Goal: Information Seeking & Learning: Check status

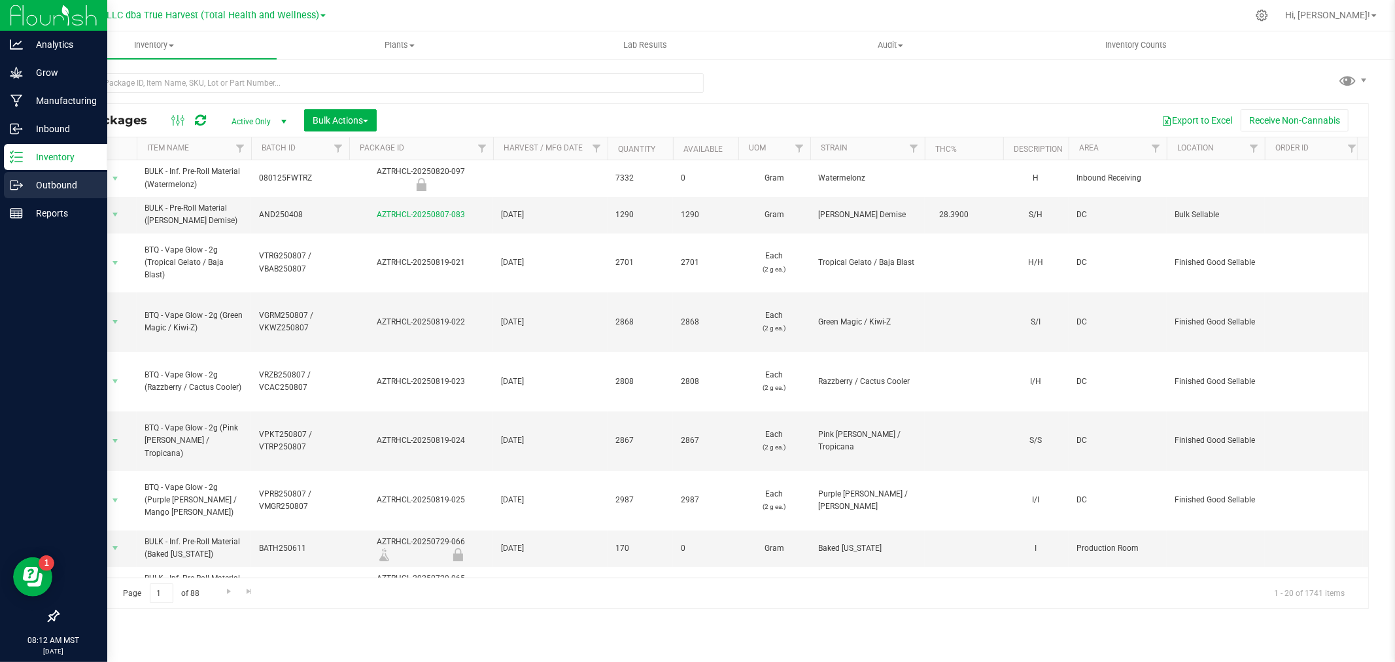
click at [61, 187] on p "Outbound" at bounding box center [62, 185] width 78 height 16
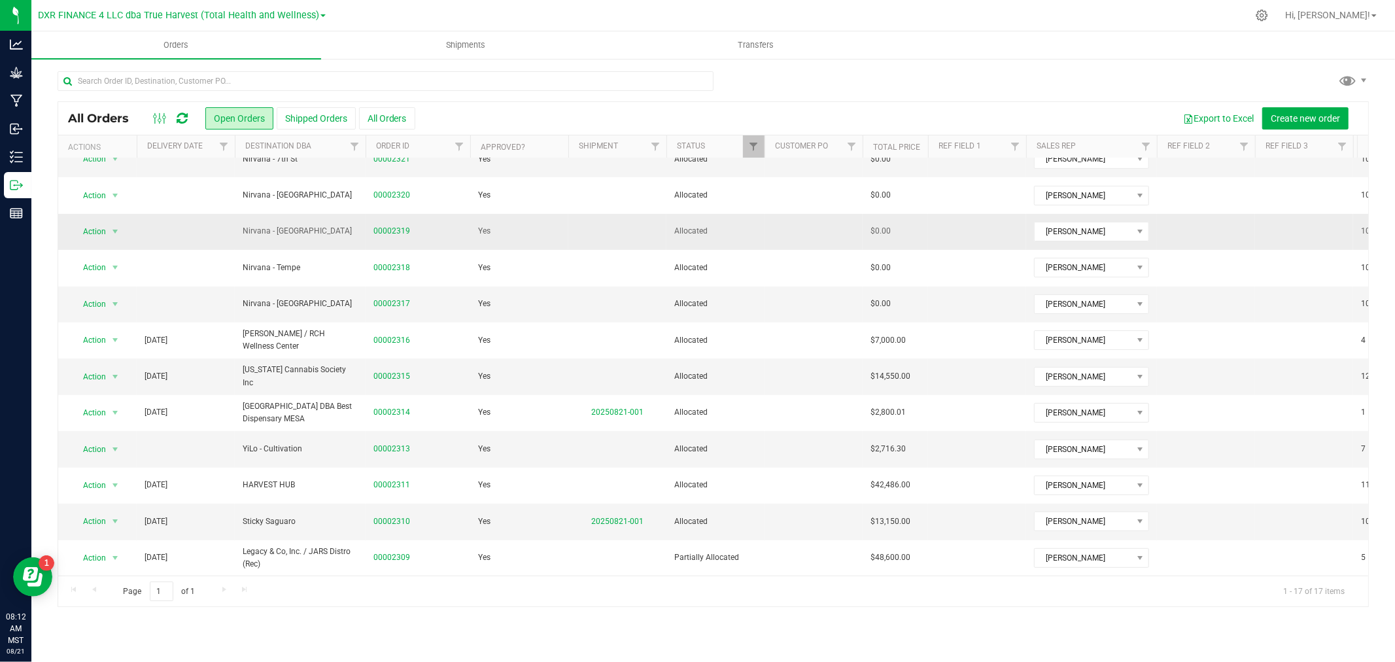
scroll to position [210, 0]
click at [390, 114] on button "All Orders" at bounding box center [387, 118] width 56 height 22
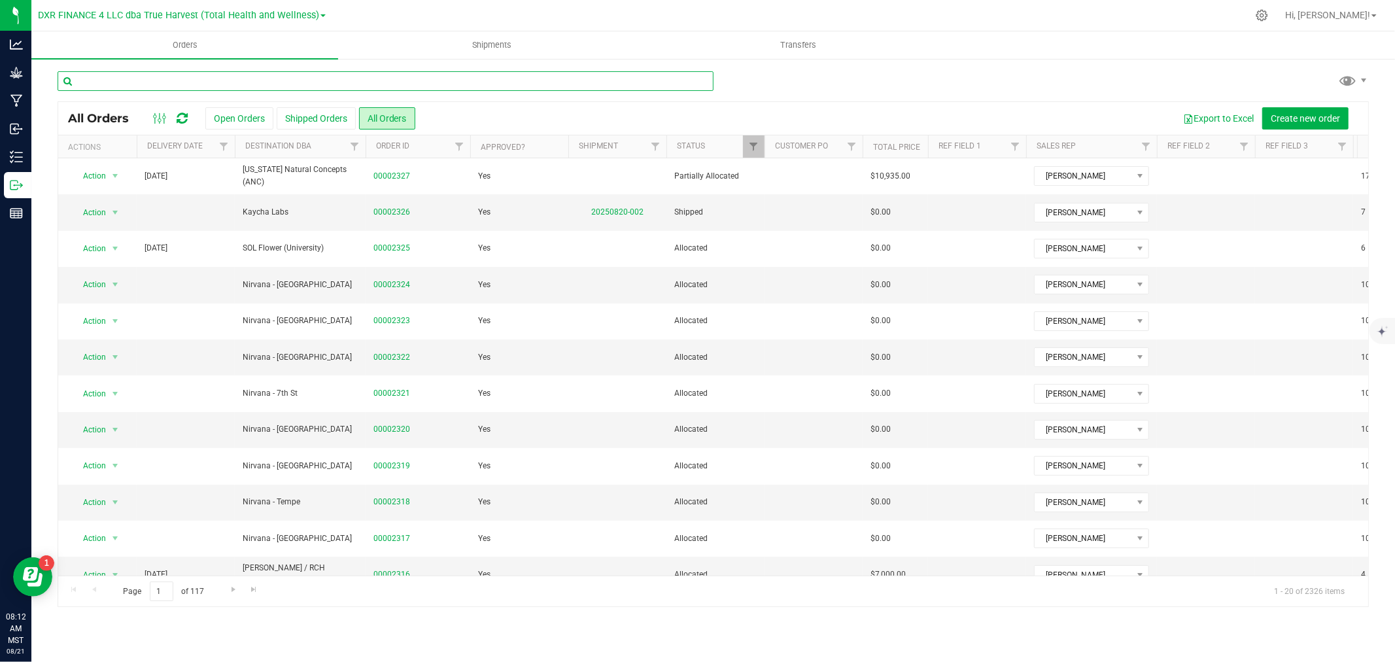
click at [259, 85] on input "text" at bounding box center [386, 81] width 656 height 20
type input "yilo"
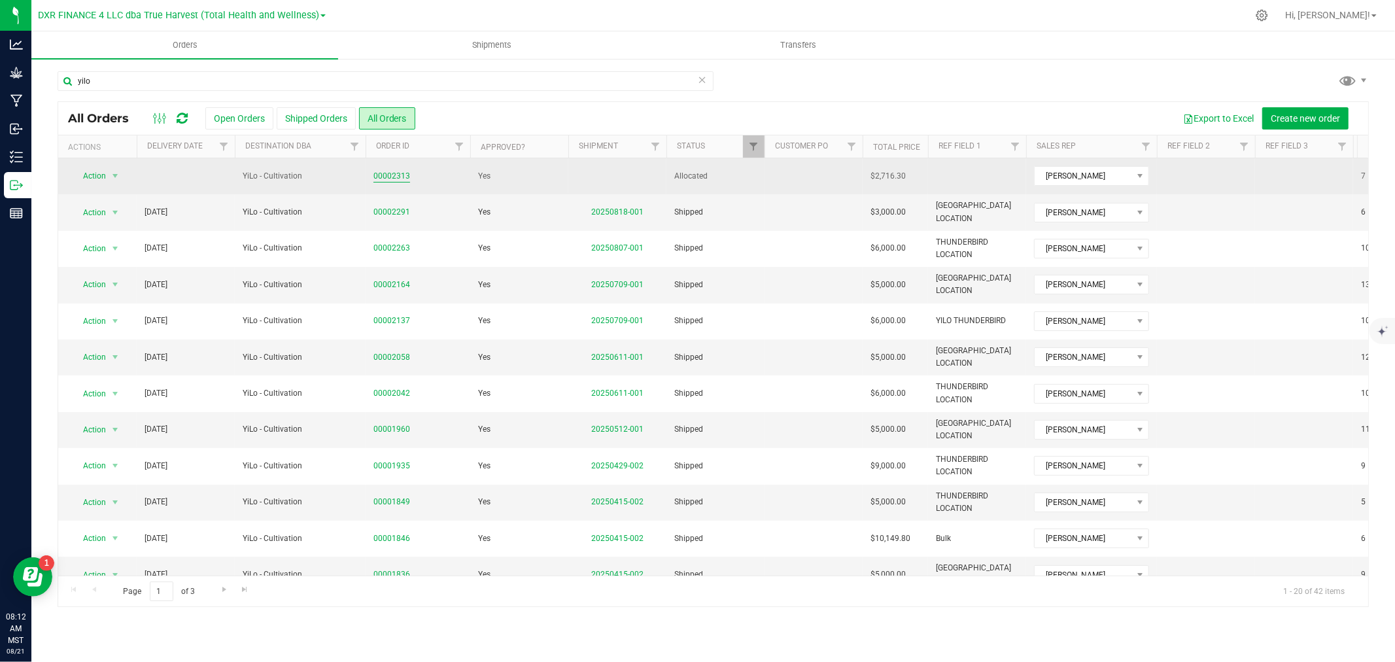
click at [395, 178] on link "00002313" at bounding box center [391, 176] width 37 height 12
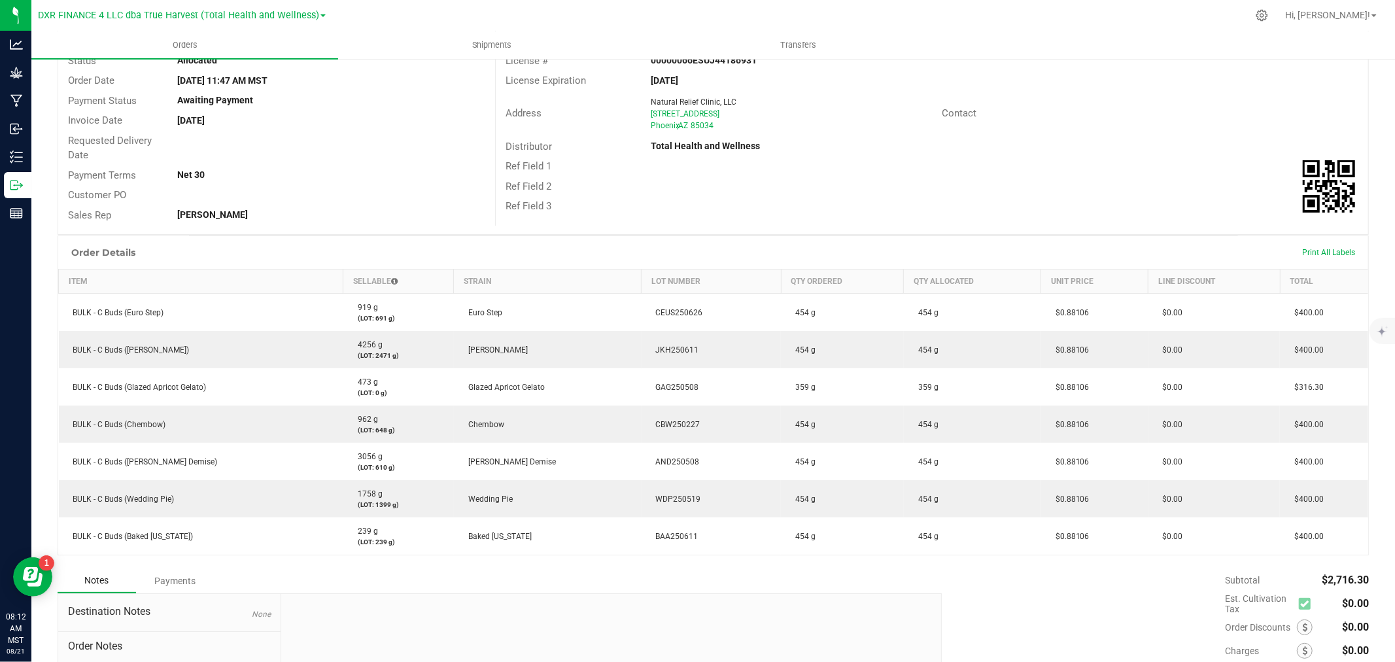
scroll to position [218, 0]
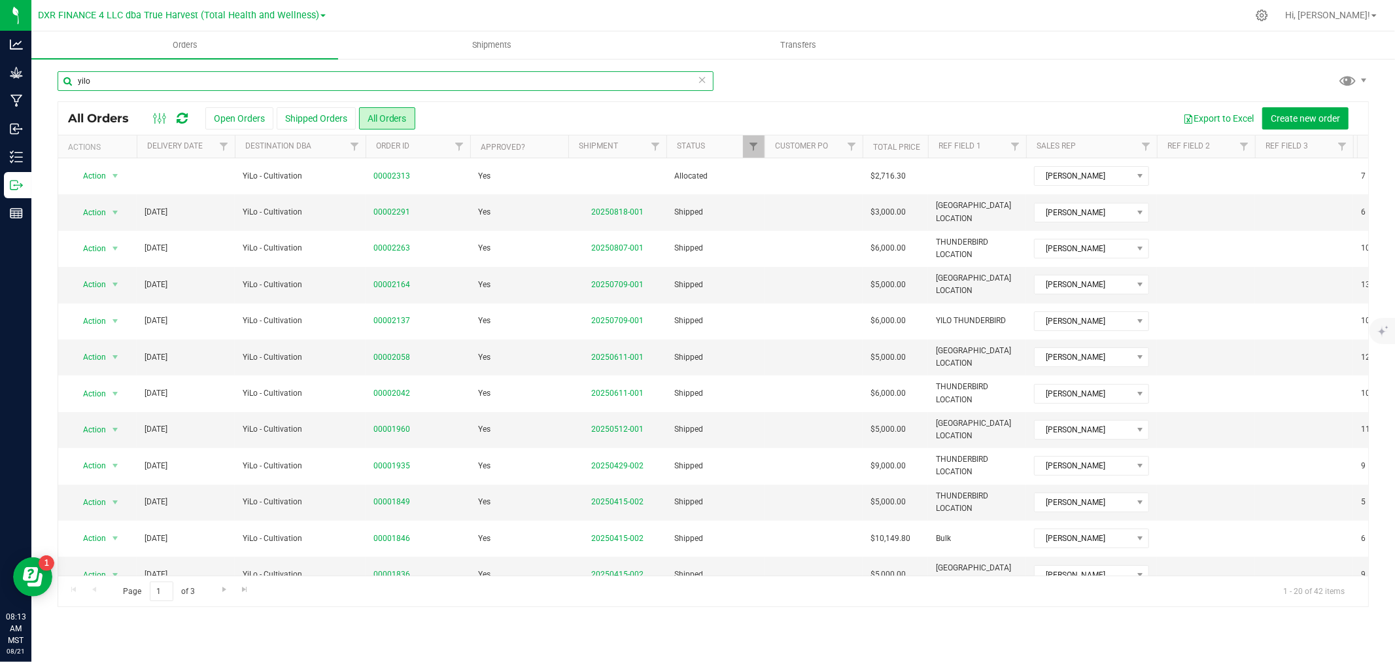
click at [158, 82] on input "yilo" at bounding box center [386, 81] width 656 height 20
type input "2312"
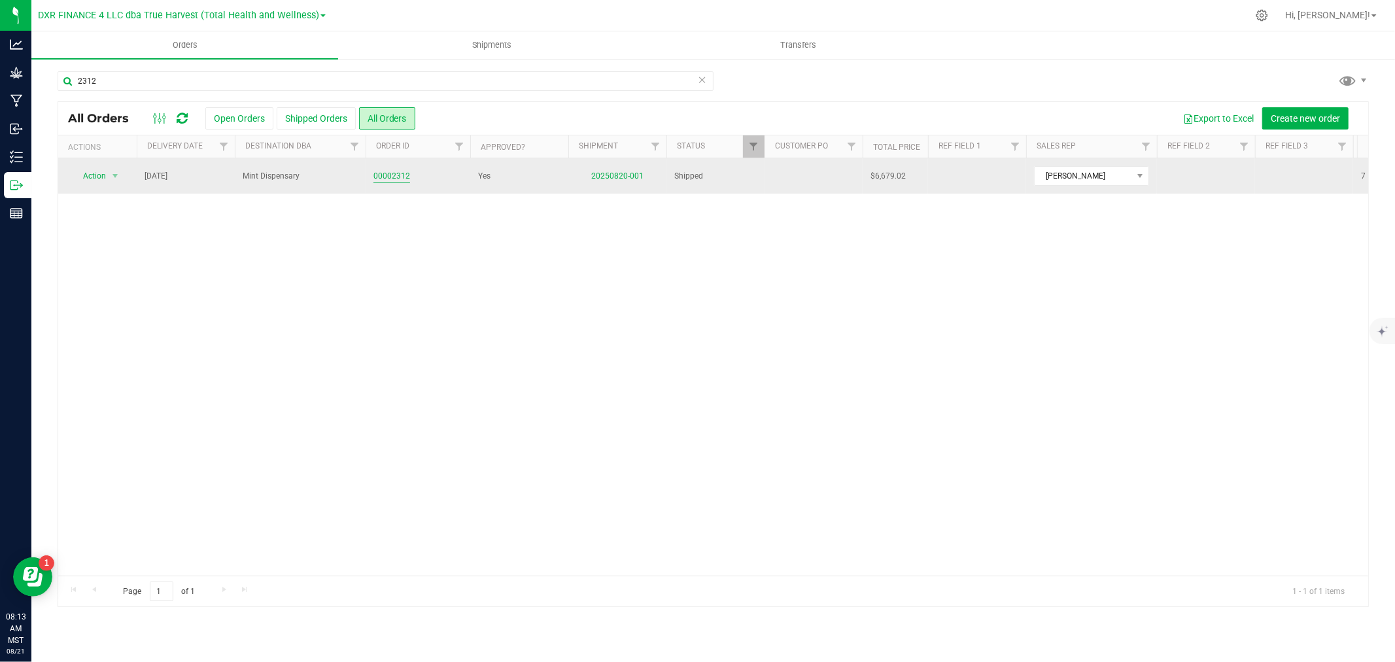
click at [382, 178] on link "00002312" at bounding box center [391, 176] width 37 height 12
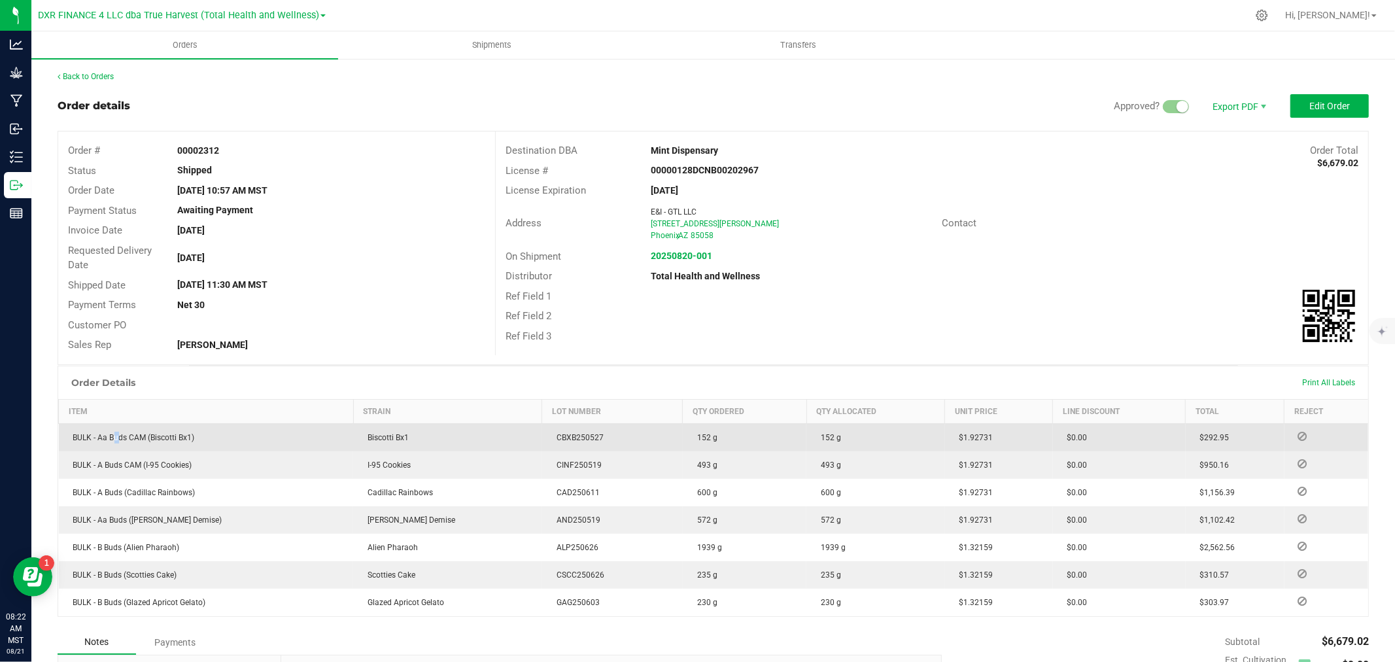
click at [114, 438] on span "BULK - Aa Buds CAM (Biscotti Bx1)" at bounding box center [131, 437] width 128 height 9
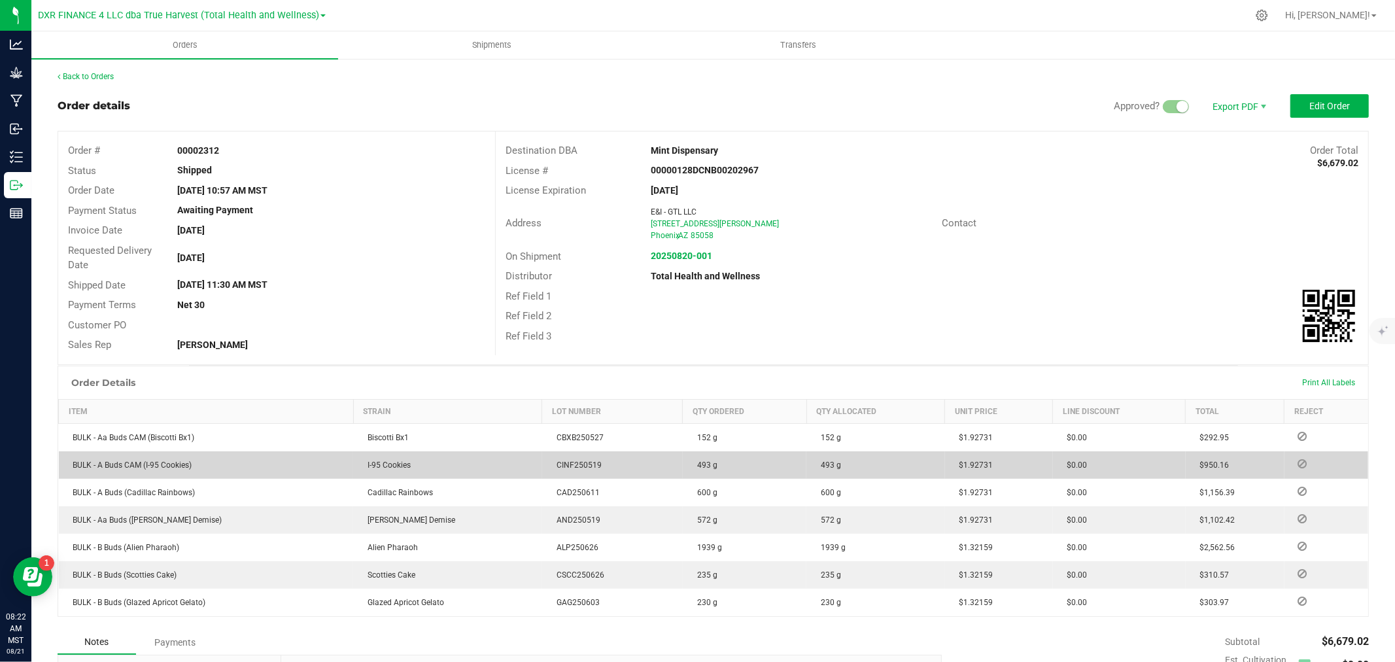
click at [214, 458] on td "BULK - A Buds CAM (I-95 Cookies)" at bounding box center [206, 464] width 295 height 27
click at [157, 467] on span "BULK - A Buds CAM (I-95 Cookies)" at bounding box center [130, 464] width 126 height 9
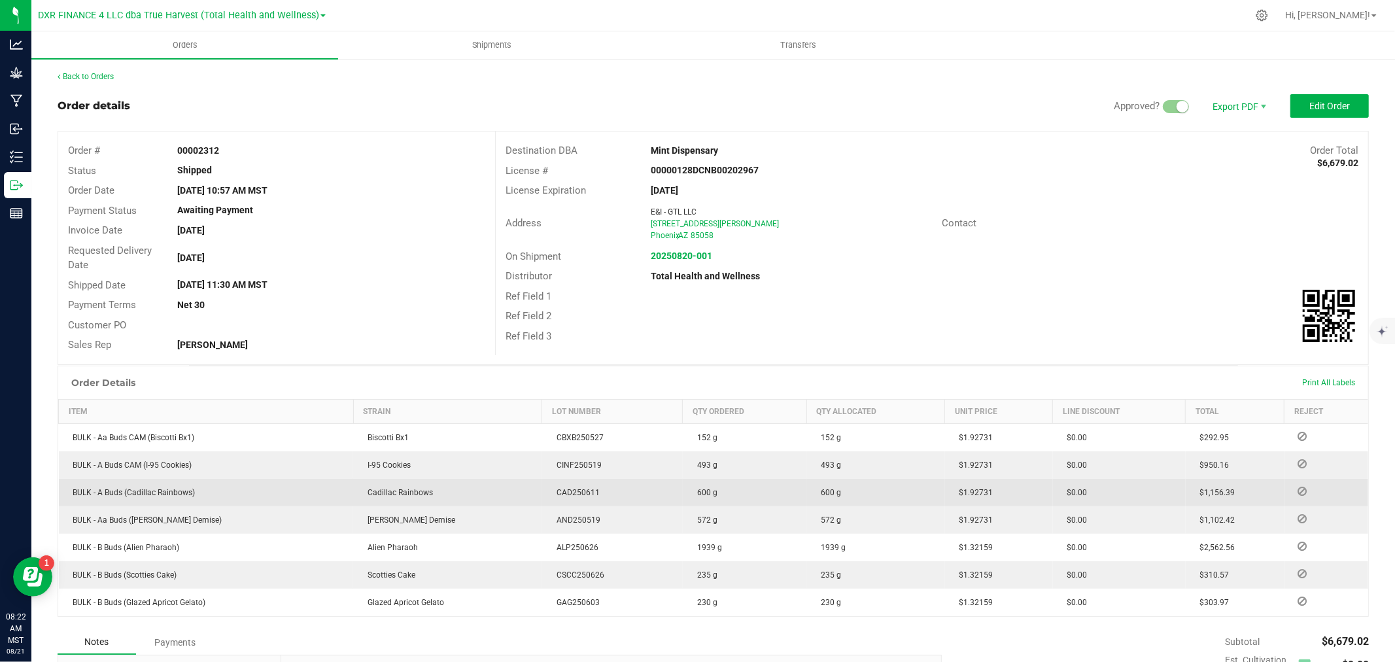
drag, startPoint x: 69, startPoint y: 495, endPoint x: 1087, endPoint y: 494, distance: 1017.3
click at [1087, 494] on outbound-order-line-row "BULK - A Buds (Cadillac Rainbows) Cadillac Rainbows CAD250611 600 g 600 g $1.92…" at bounding box center [714, 492] width 1310 height 27
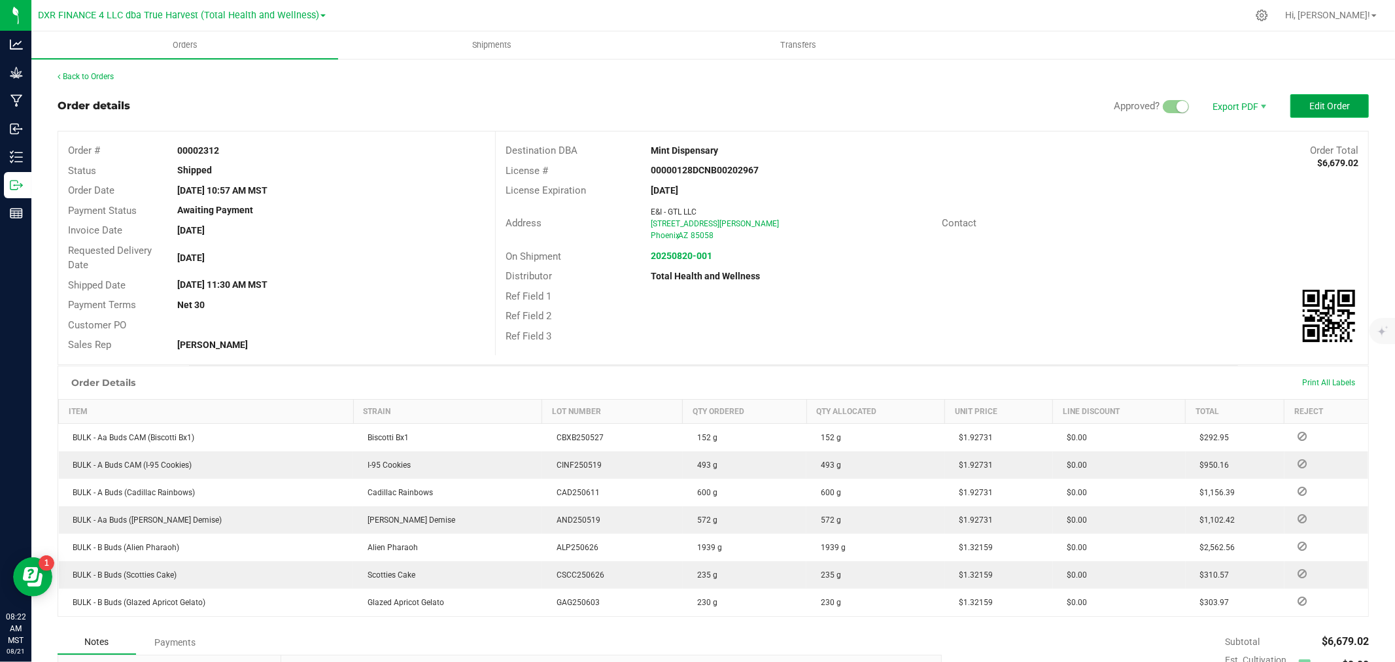
click at [1343, 107] on button "Edit Order" at bounding box center [1329, 106] width 78 height 24
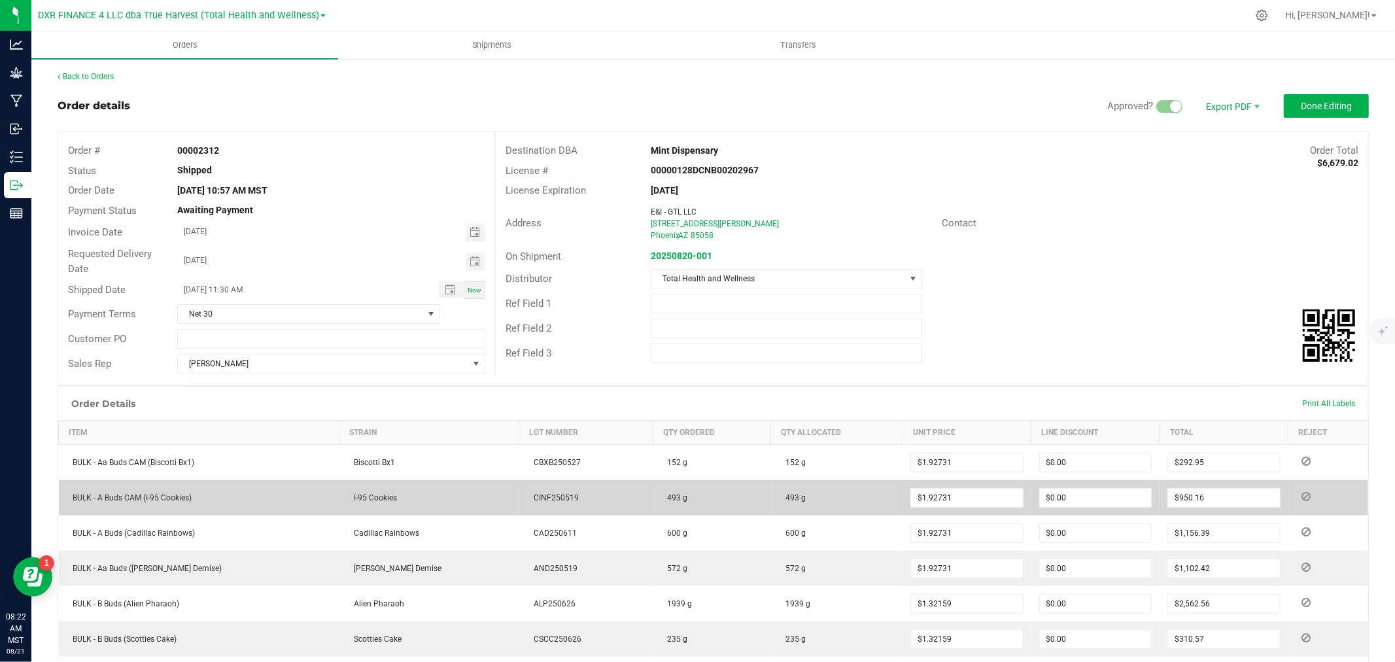
click at [1301, 492] on icon at bounding box center [1305, 496] width 9 height 8
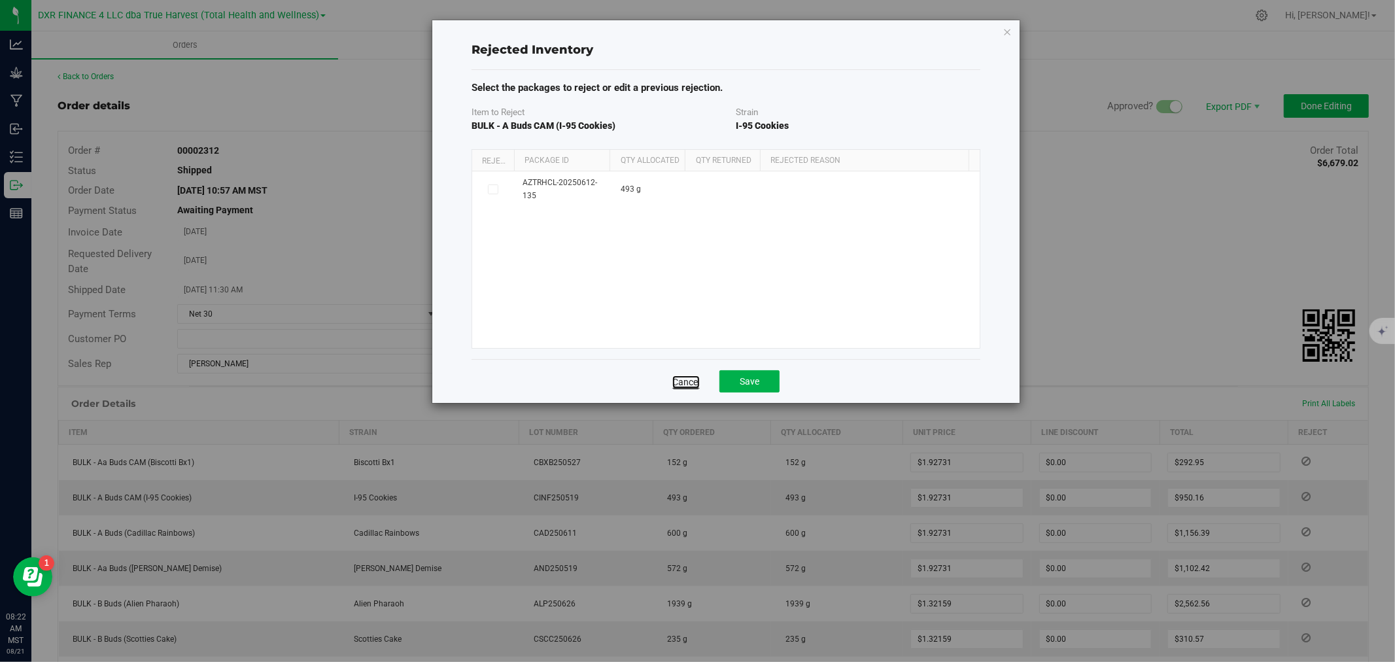
click at [684, 382] on link "Cancel" at bounding box center [685, 381] width 27 height 13
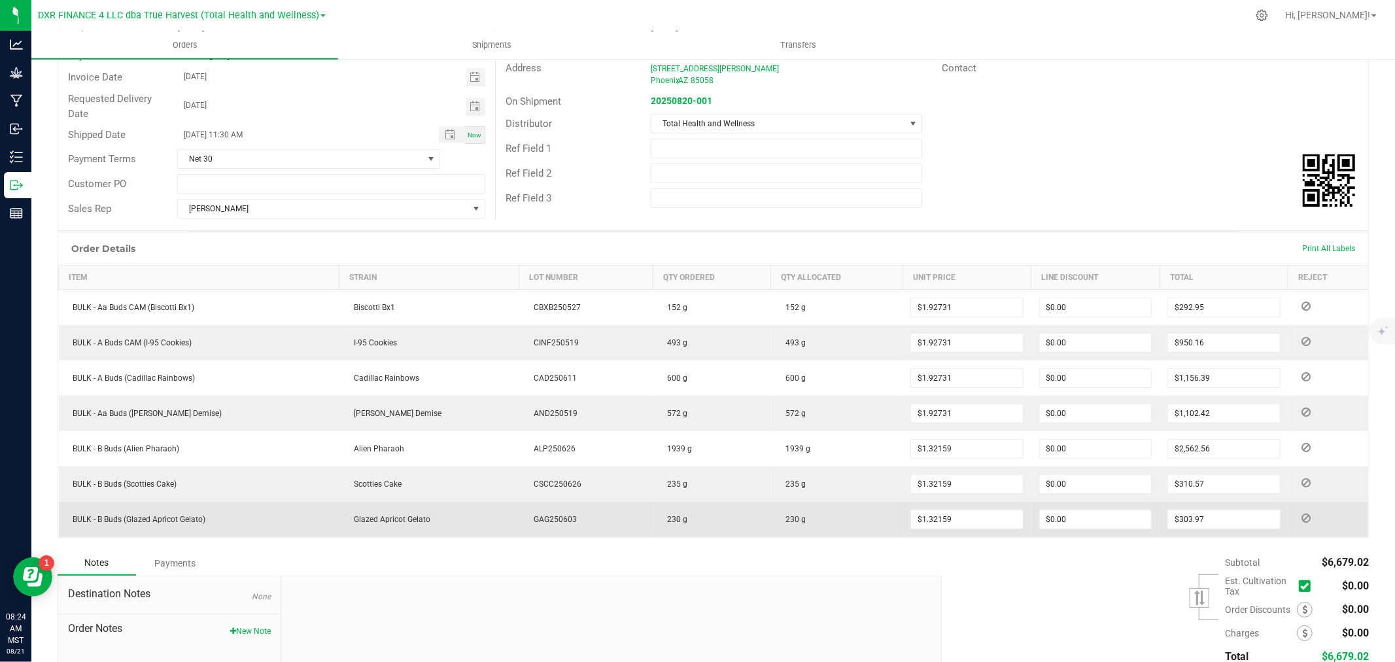
scroll to position [218, 0]
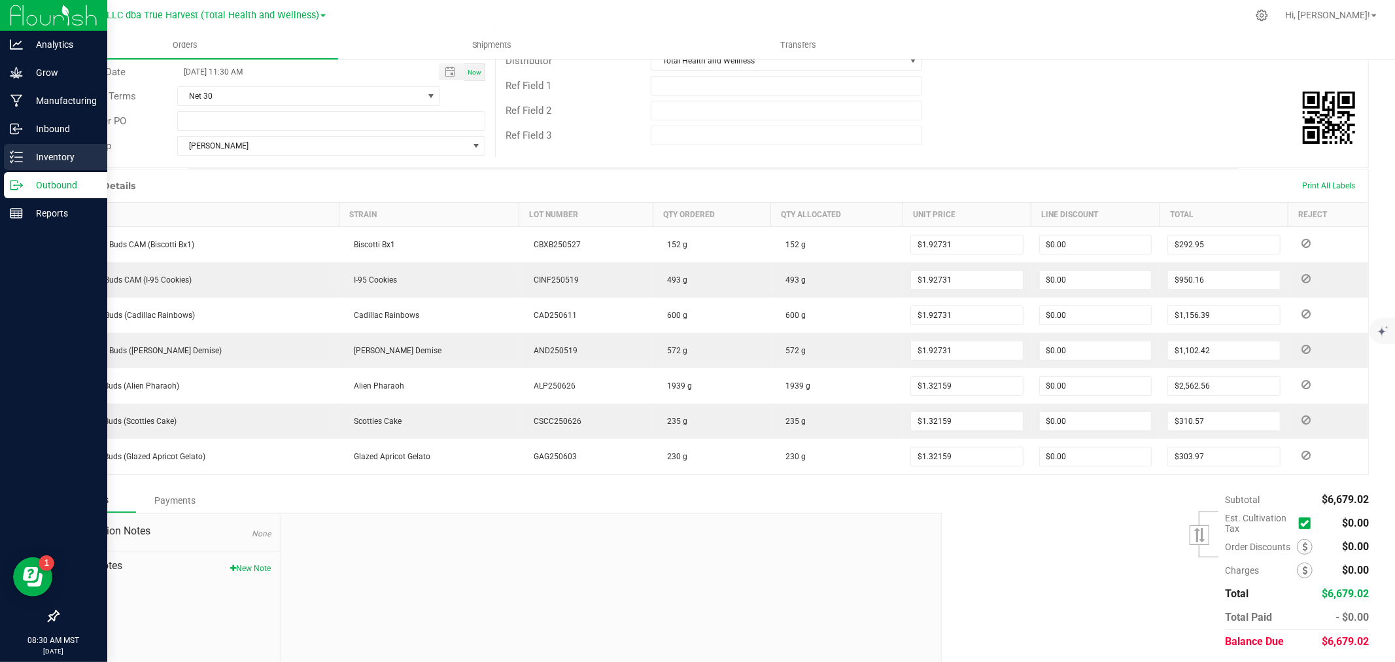
click at [10, 162] on icon at bounding box center [16, 156] width 13 height 13
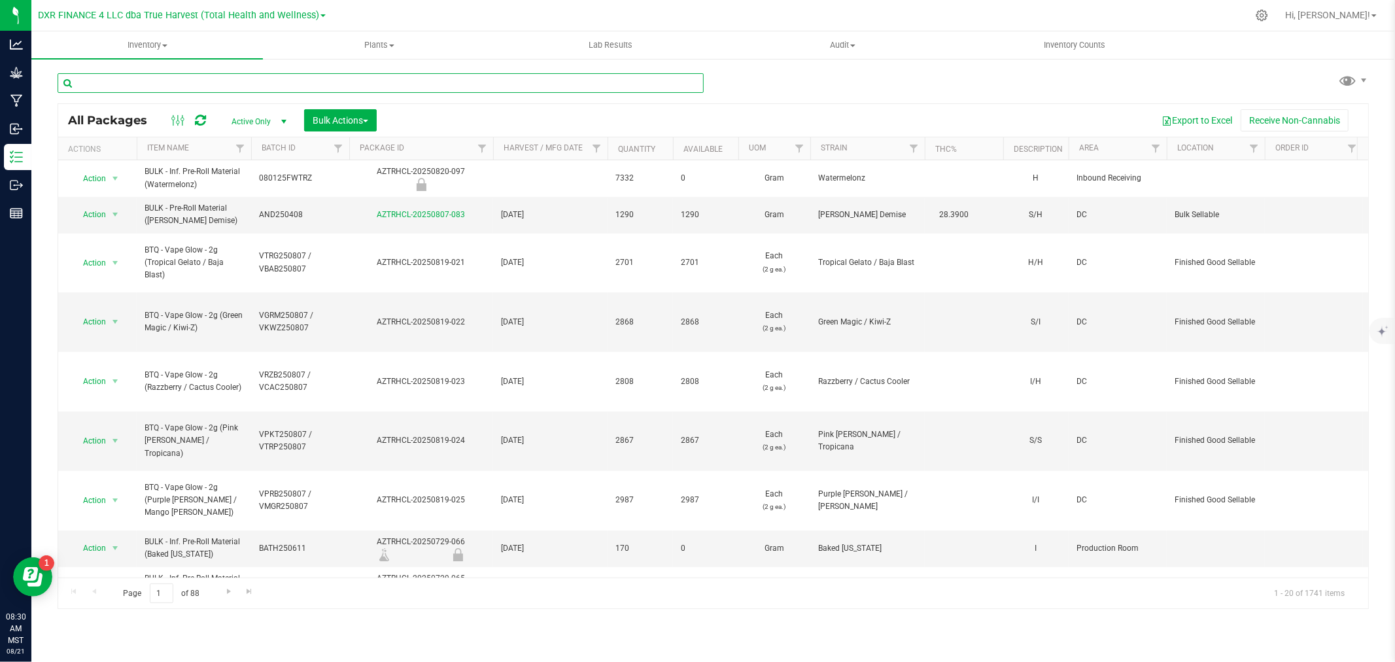
click at [220, 86] on input "text" at bounding box center [381, 83] width 646 height 20
paste input "AZTRHCL-20250701-038"
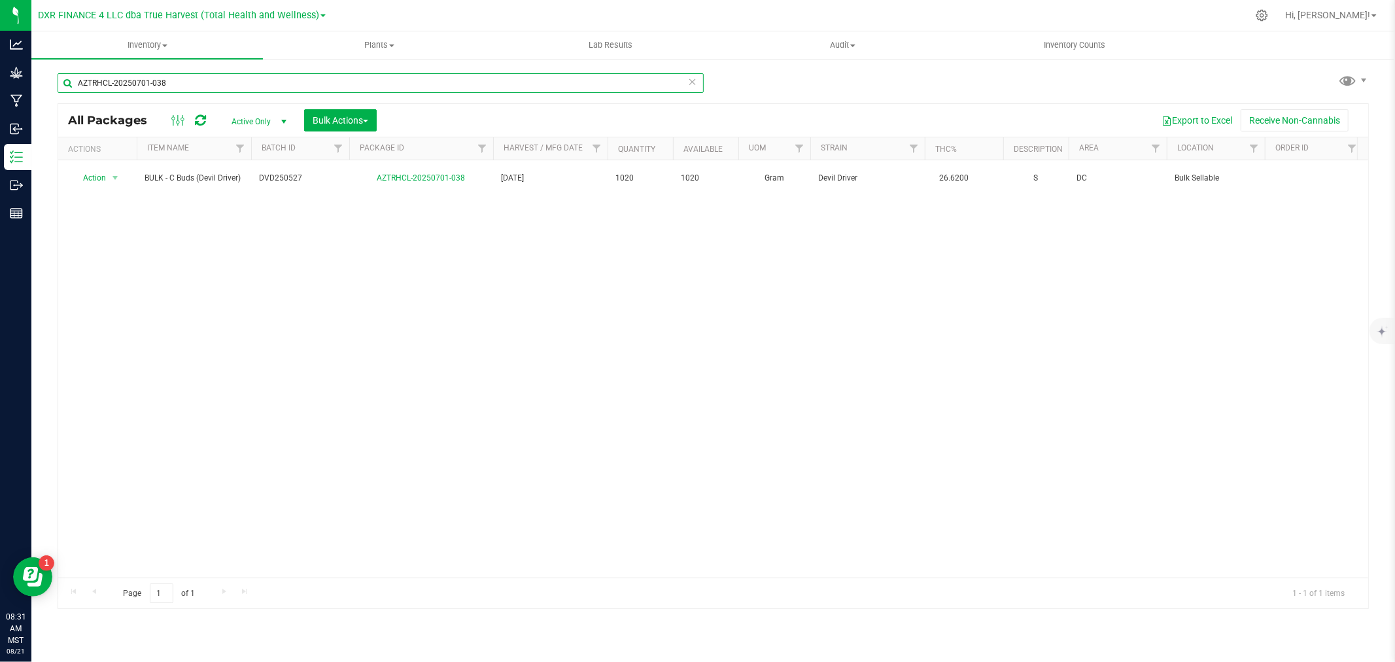
click at [217, 79] on input "AZTRHCL-20250701-038" at bounding box center [381, 83] width 646 height 20
paste input "425-030"
type input "AZTRHCL-20250425-030"
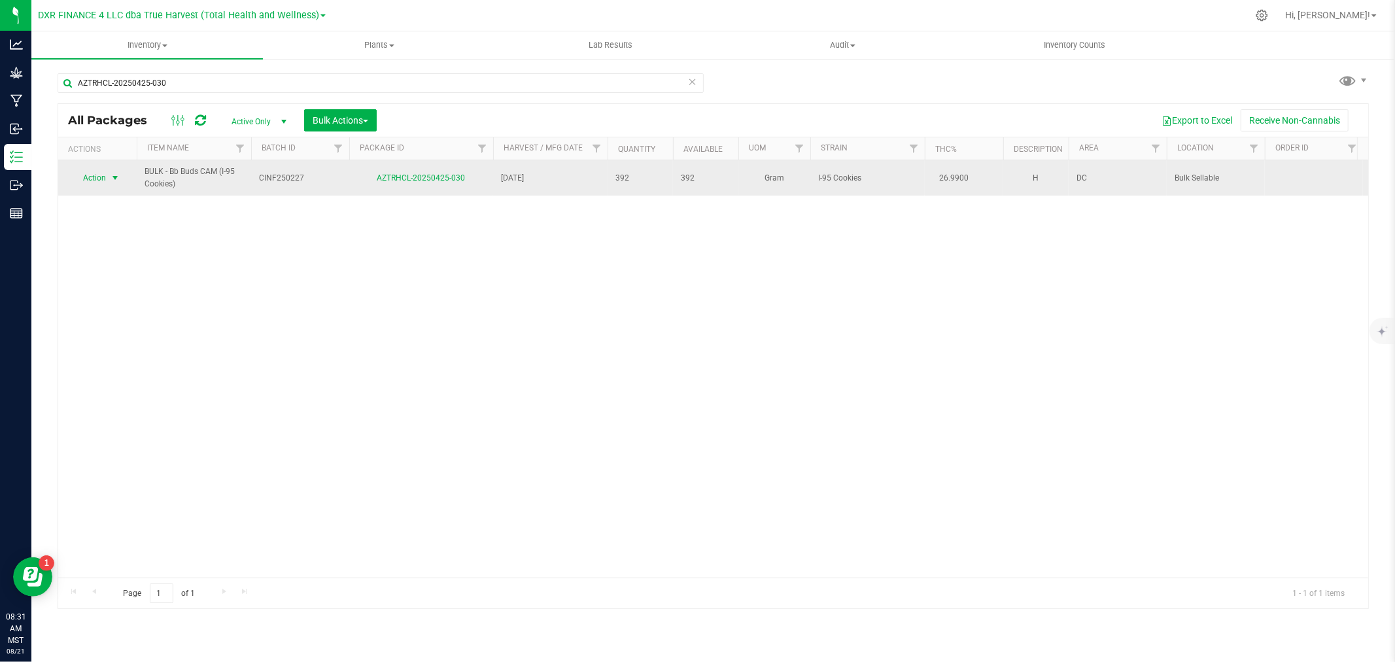
click at [107, 173] on span "select" at bounding box center [115, 178] width 16 height 18
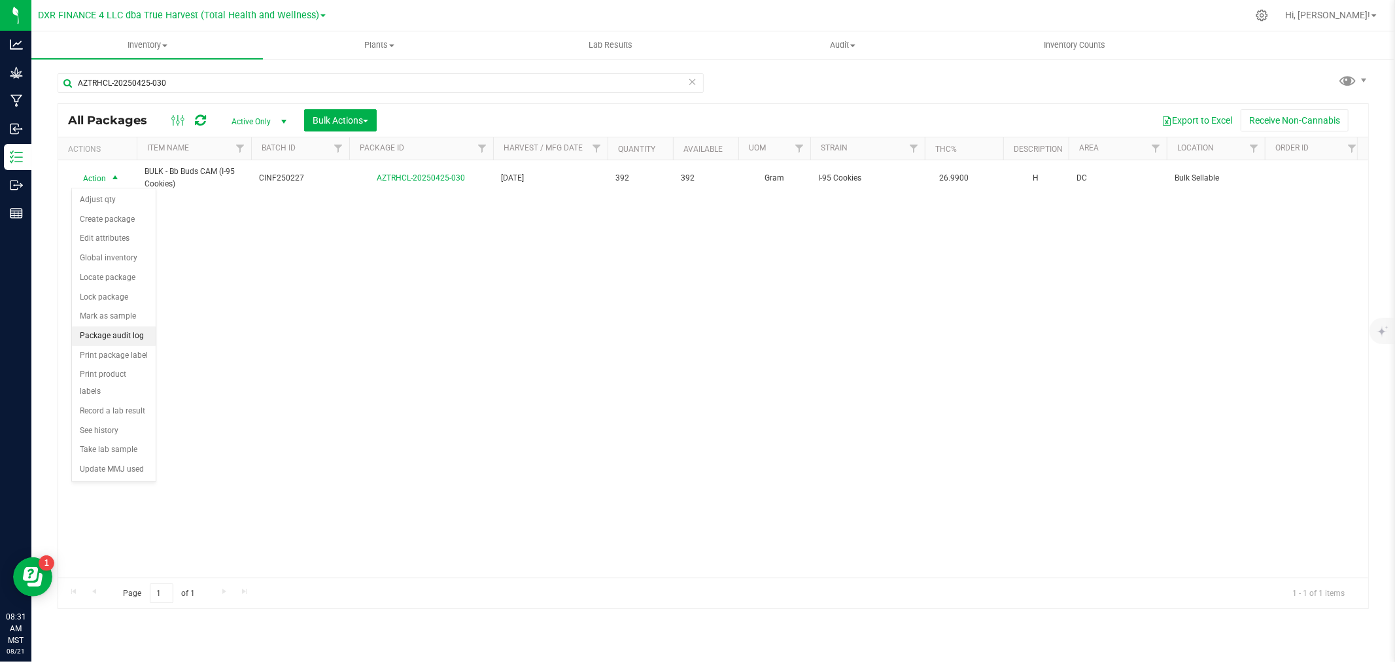
click at [128, 338] on li "Package audit log" at bounding box center [114, 336] width 84 height 20
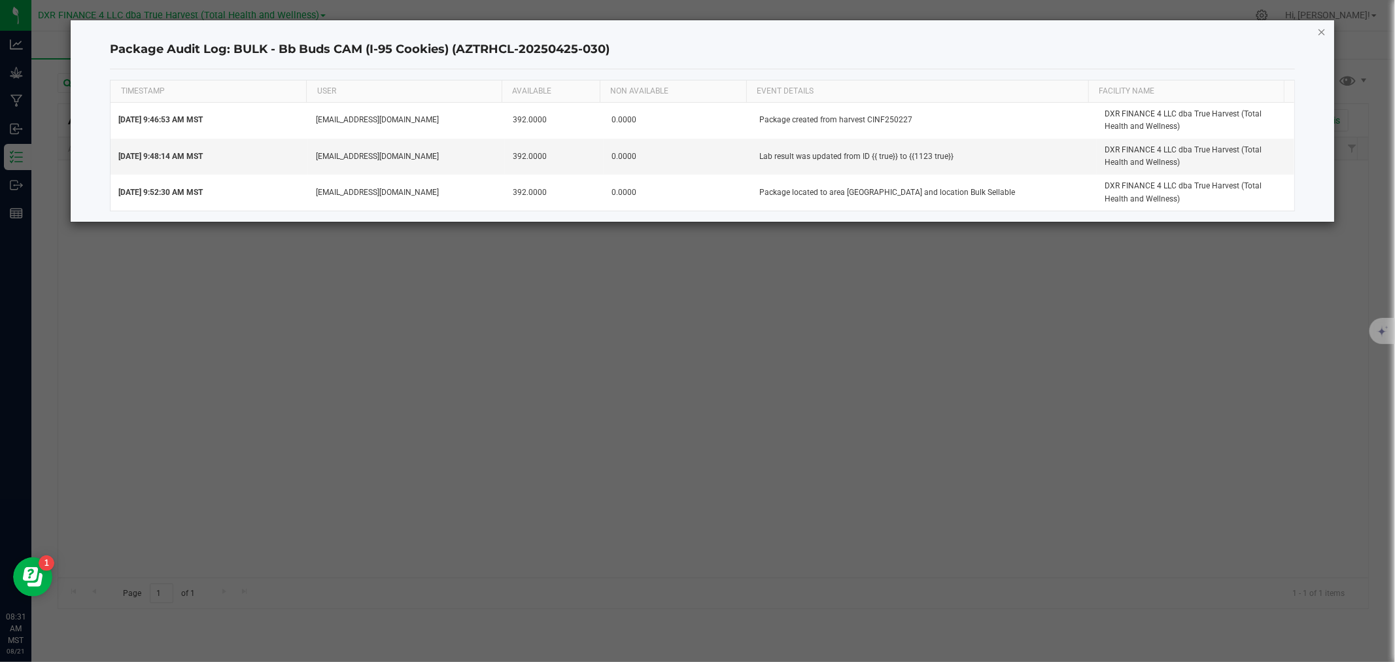
click at [1319, 35] on icon "button" at bounding box center [1321, 32] width 9 height 16
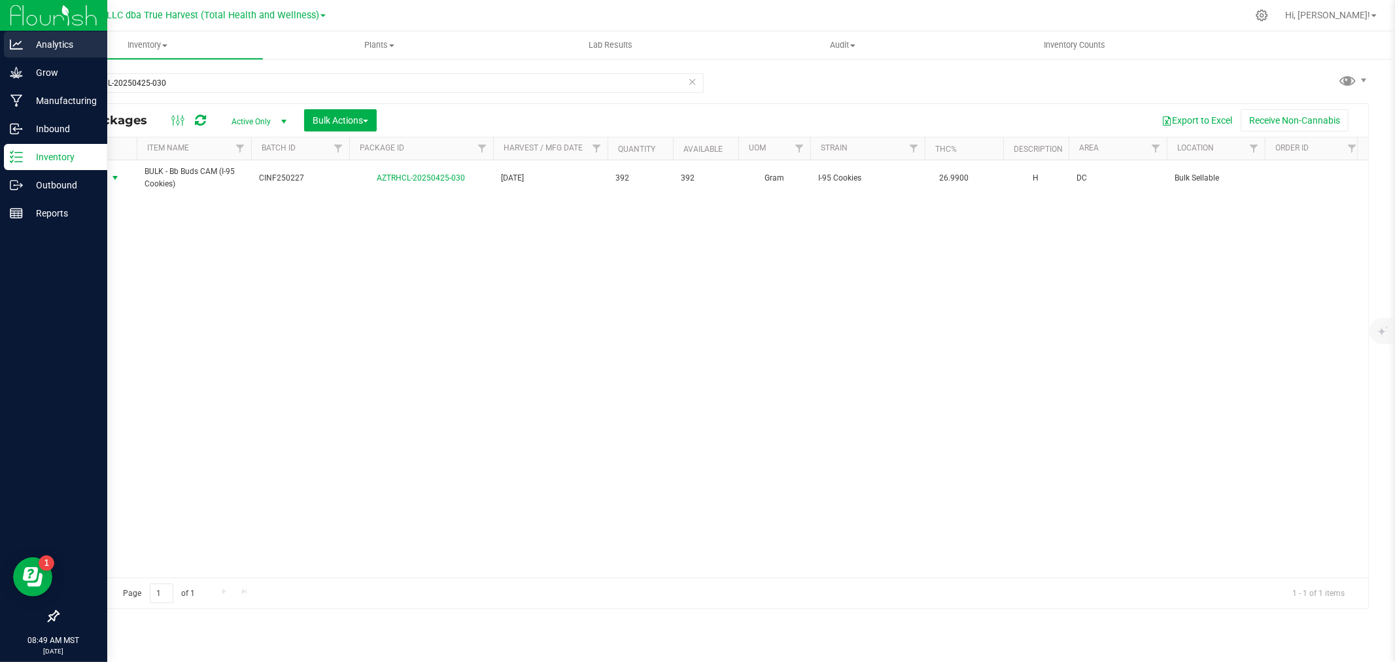
click at [36, 46] on p "Analytics" at bounding box center [62, 45] width 78 height 16
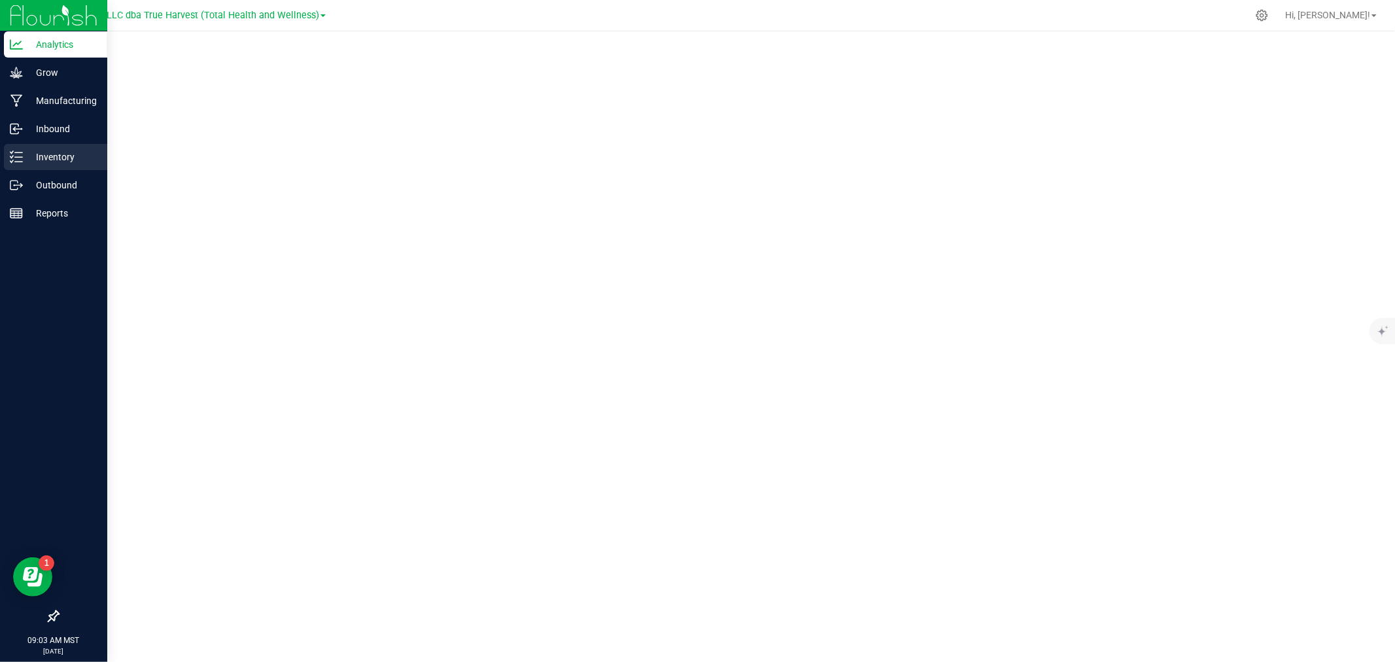
click at [13, 159] on icon at bounding box center [16, 156] width 13 height 13
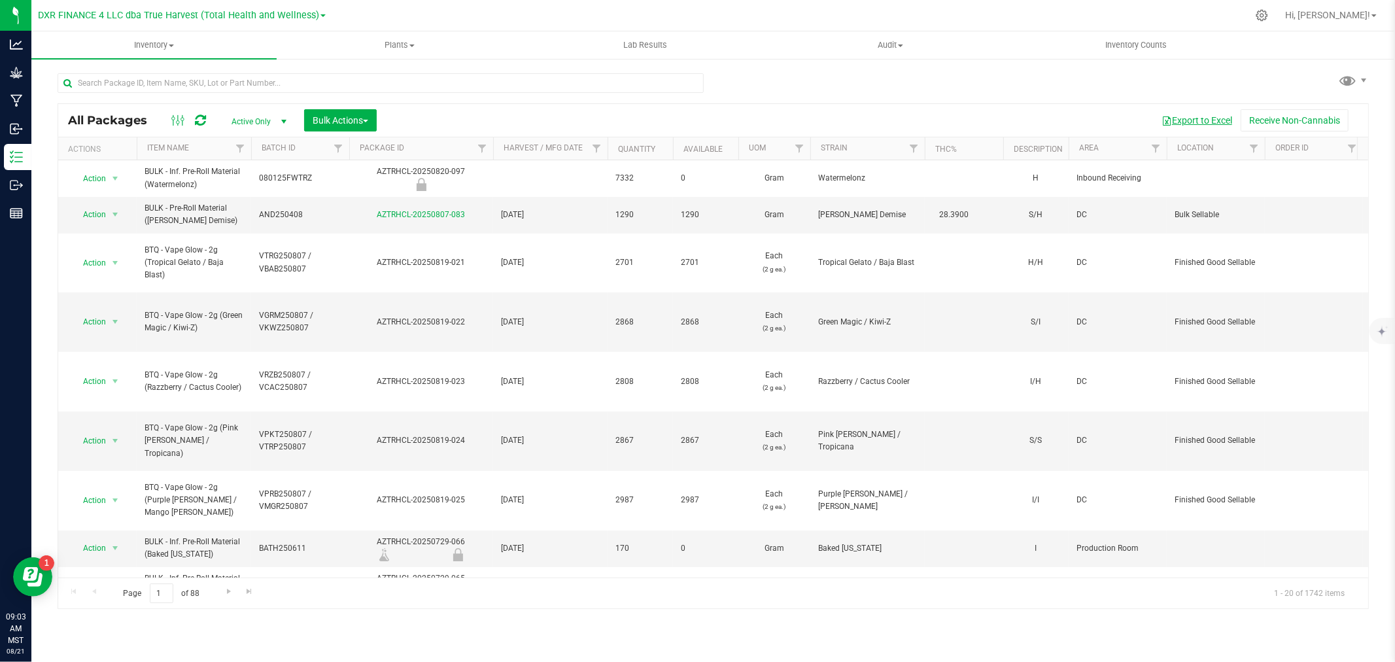
click at [1207, 116] on button "Export to Excel" at bounding box center [1197, 120] width 88 height 22
click at [260, 83] on input "text" at bounding box center [381, 83] width 646 height 20
type input "709-016"
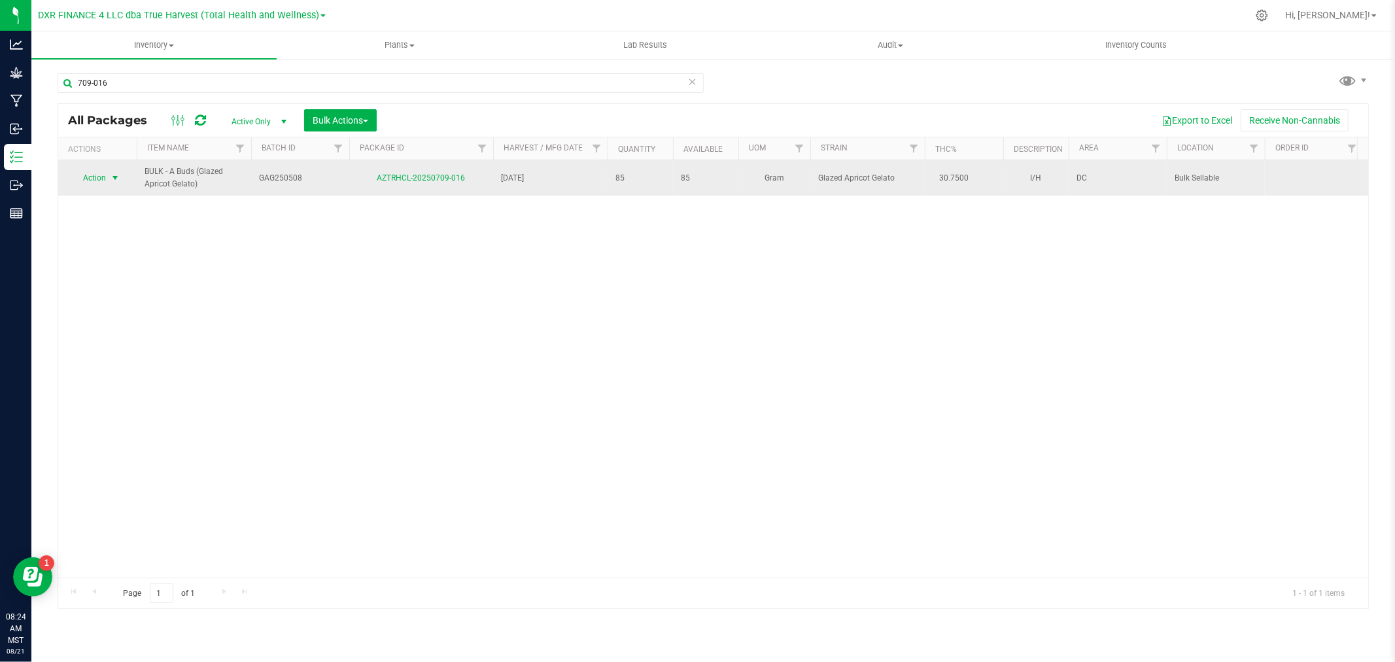
click at [107, 185] on span "select" at bounding box center [115, 178] width 16 height 18
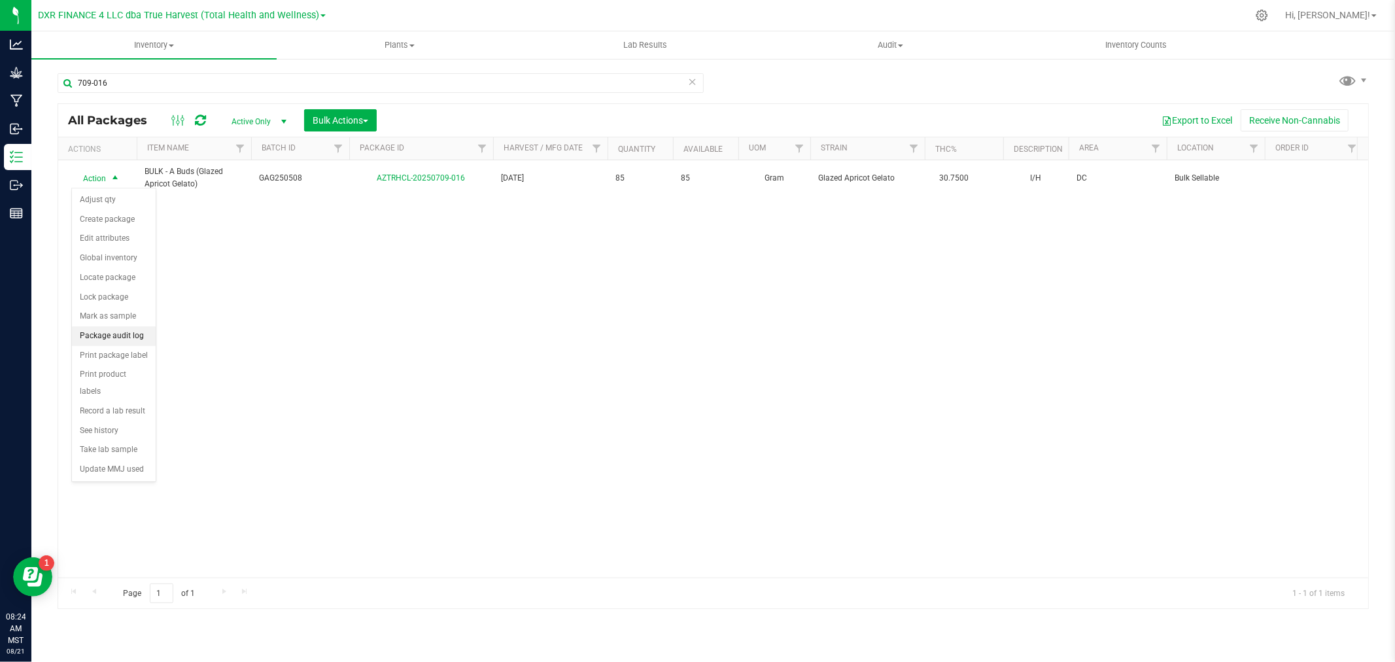
click at [113, 339] on li "Package audit log" at bounding box center [114, 336] width 84 height 20
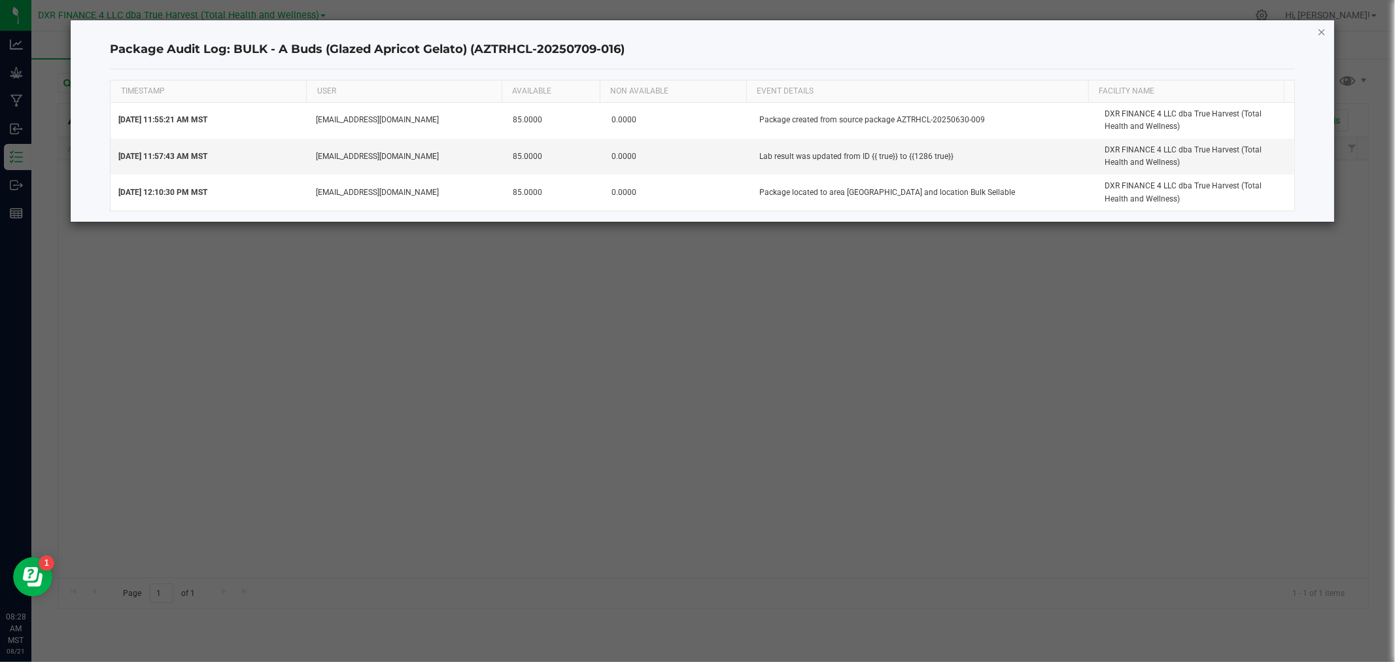
click at [1317, 29] on icon "button" at bounding box center [1321, 32] width 9 height 16
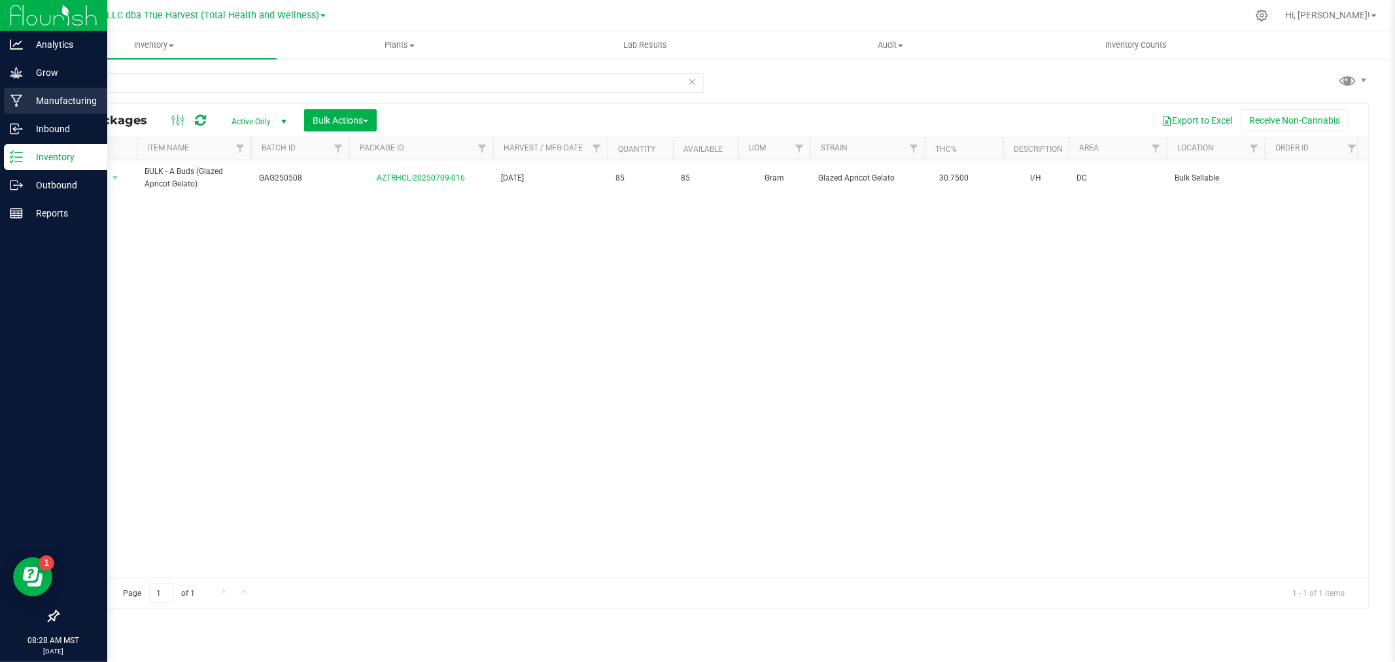
click at [24, 93] on p "Manufacturing" at bounding box center [62, 101] width 78 height 16
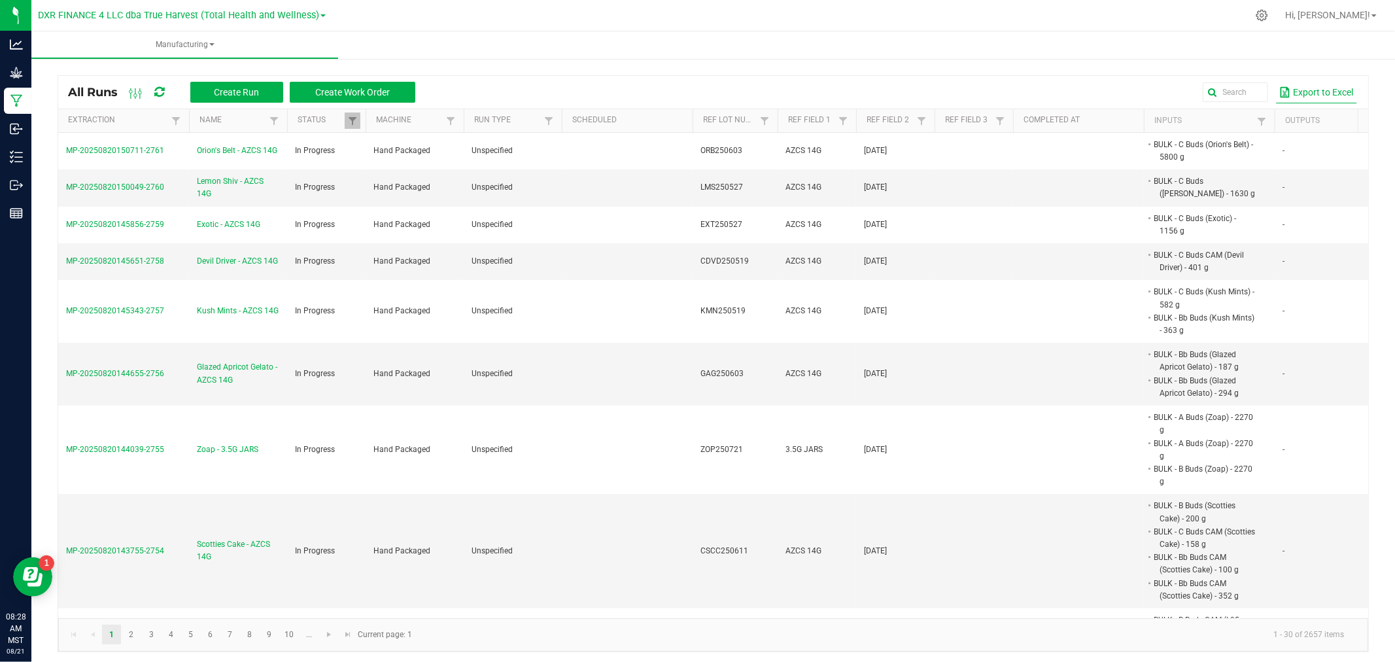
click at [1303, 81] on button "Export to Excel" at bounding box center [1316, 92] width 81 height 22
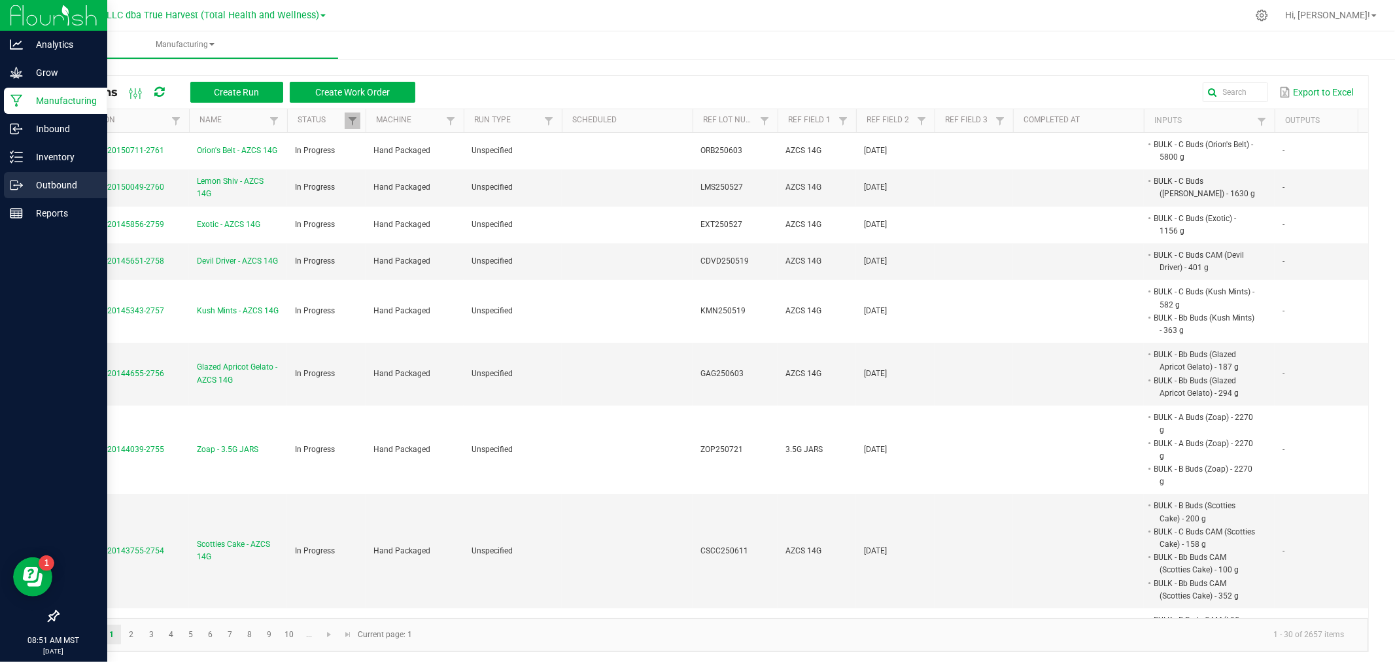
click at [37, 188] on p "Outbound" at bounding box center [62, 185] width 78 height 16
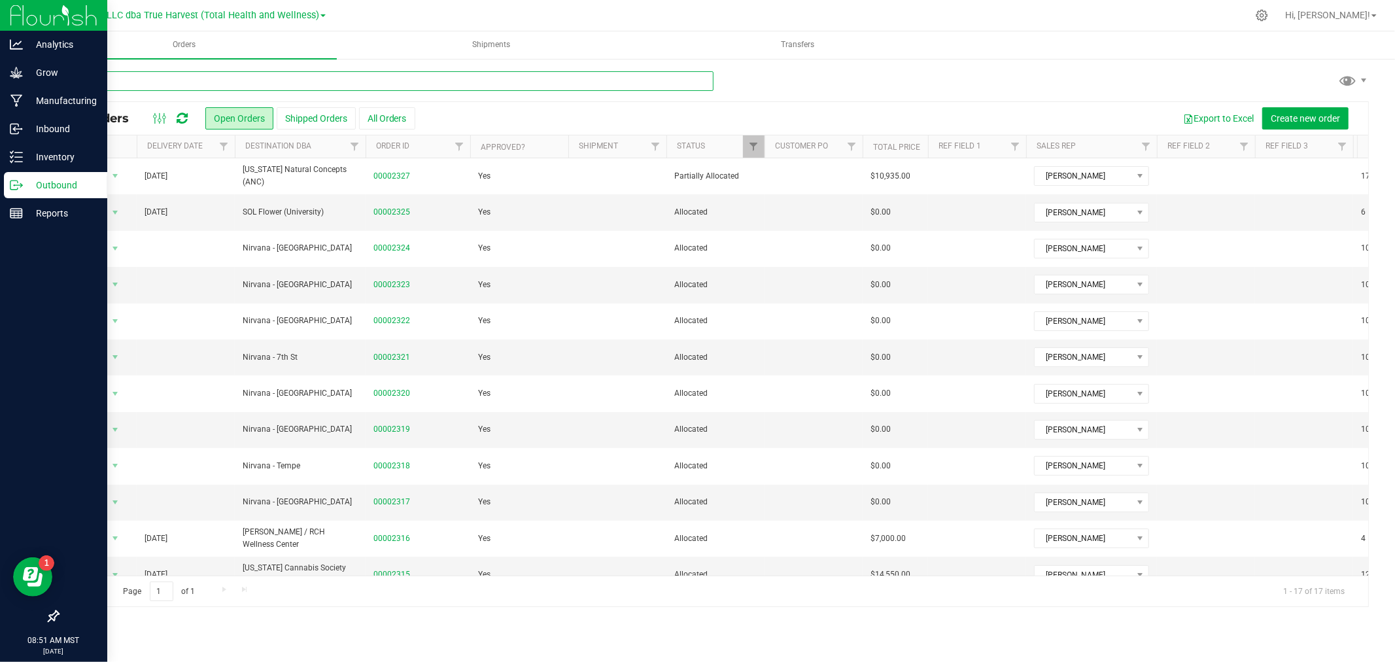
click at [267, 79] on input "text" at bounding box center [386, 81] width 656 height 20
type input "2312"
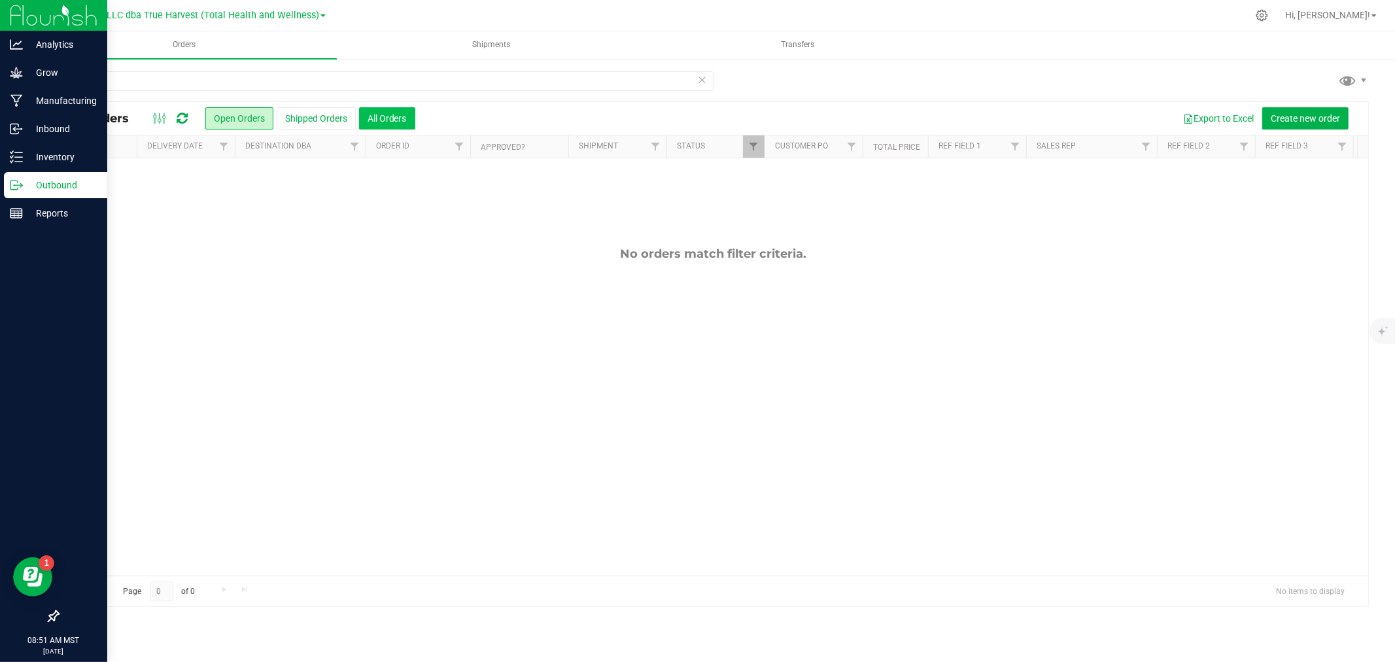
click at [377, 115] on button "All Orders" at bounding box center [387, 118] width 56 height 22
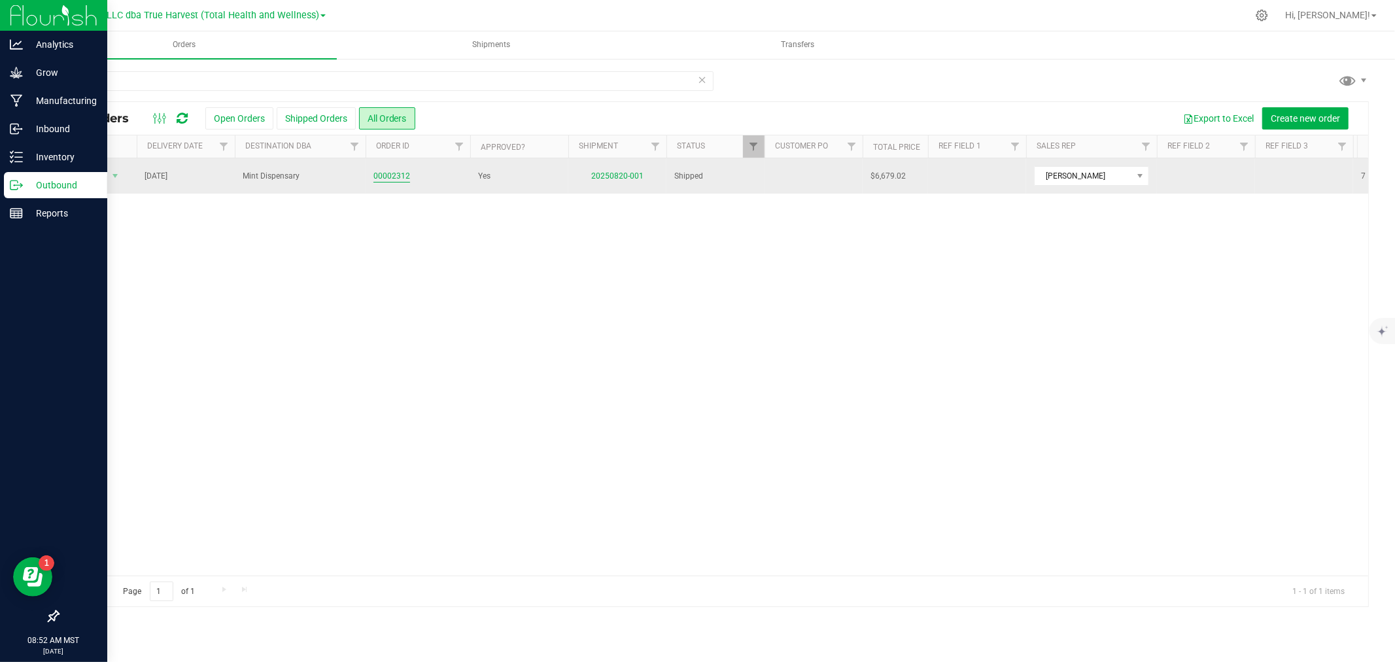
click at [388, 179] on link "00002312" at bounding box center [391, 176] width 37 height 12
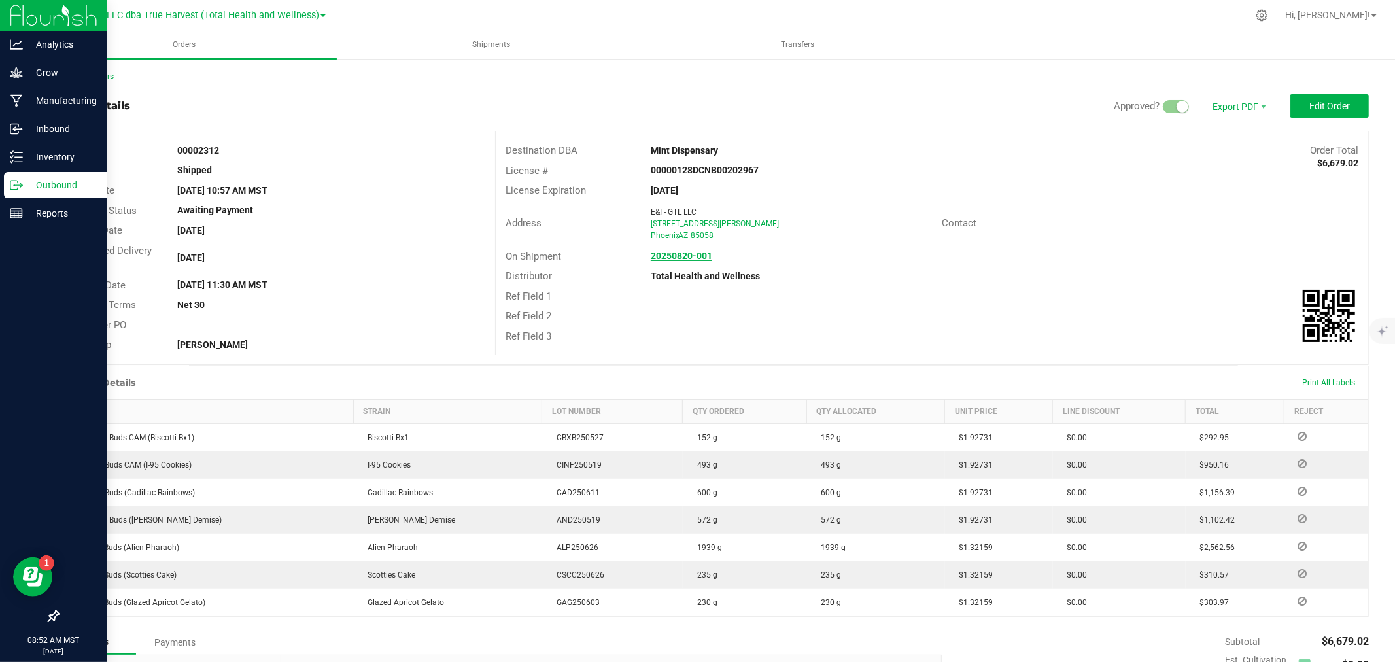
click at [685, 254] on strong "20250820-001" at bounding box center [681, 255] width 61 height 10
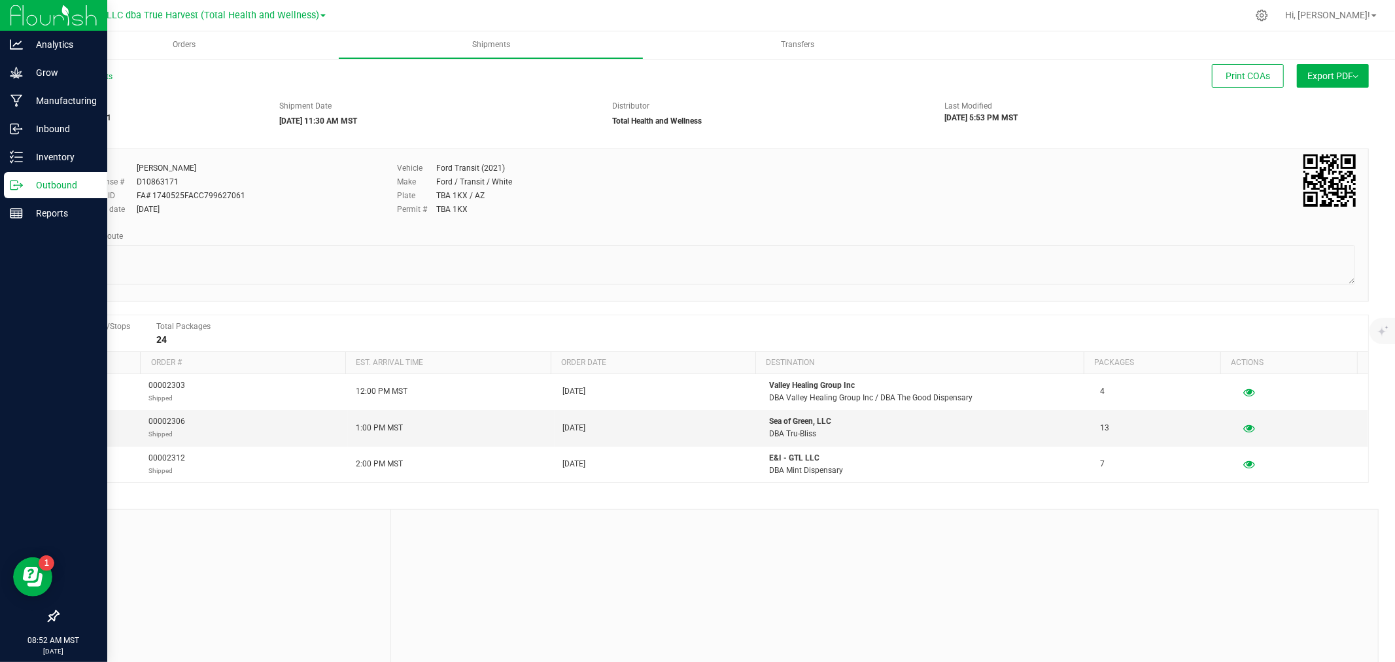
click at [1323, 77] on button "Export PDF" at bounding box center [1332, 76] width 72 height 24
click at [1317, 100] on span "Manifest by Package ID" at bounding box center [1313, 104] width 83 height 9
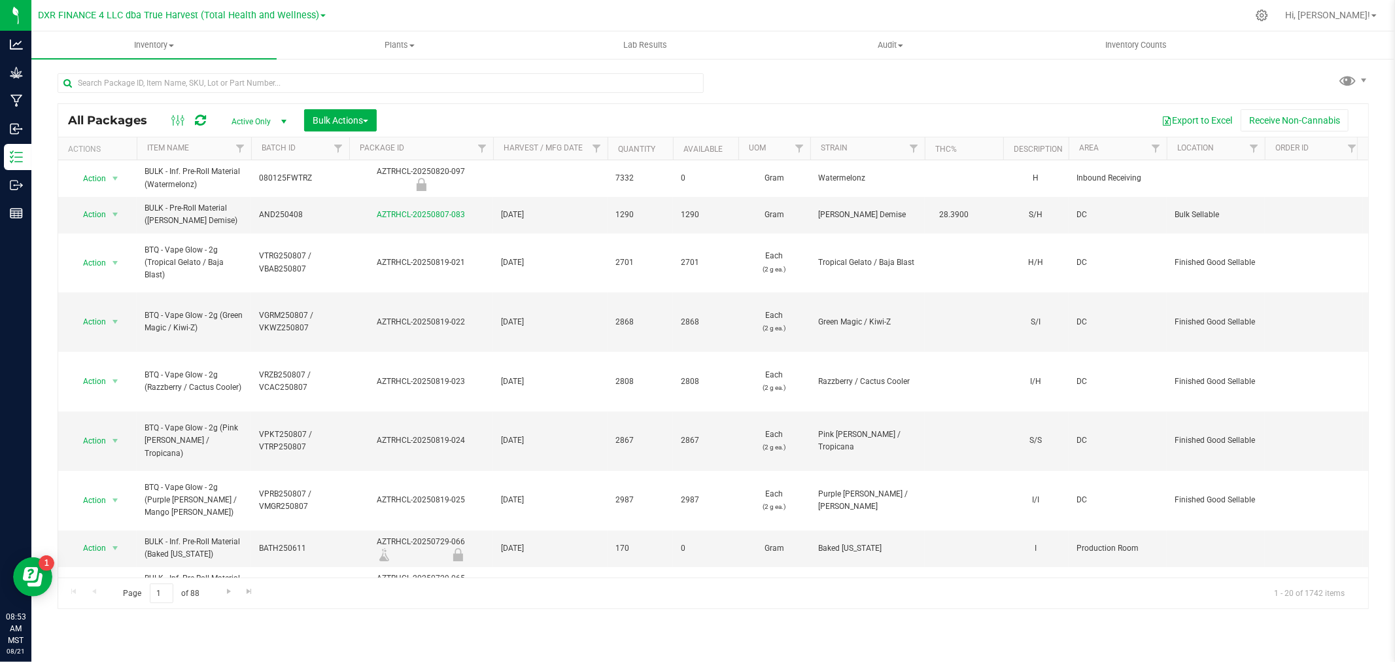
click at [257, 119] on span "Active Only" at bounding box center [256, 121] width 72 height 18
click at [256, 193] on li "All" at bounding box center [255, 202] width 71 height 20
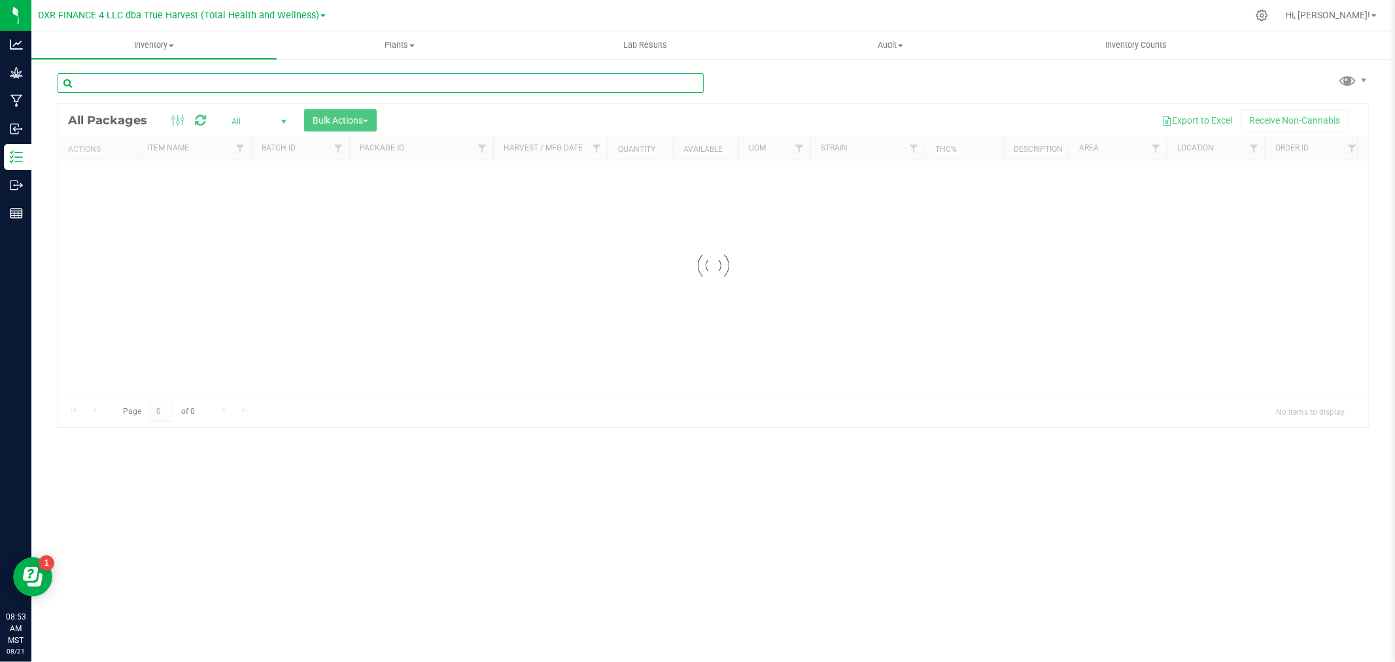
click at [254, 73] on input "text" at bounding box center [381, 83] width 646 height 20
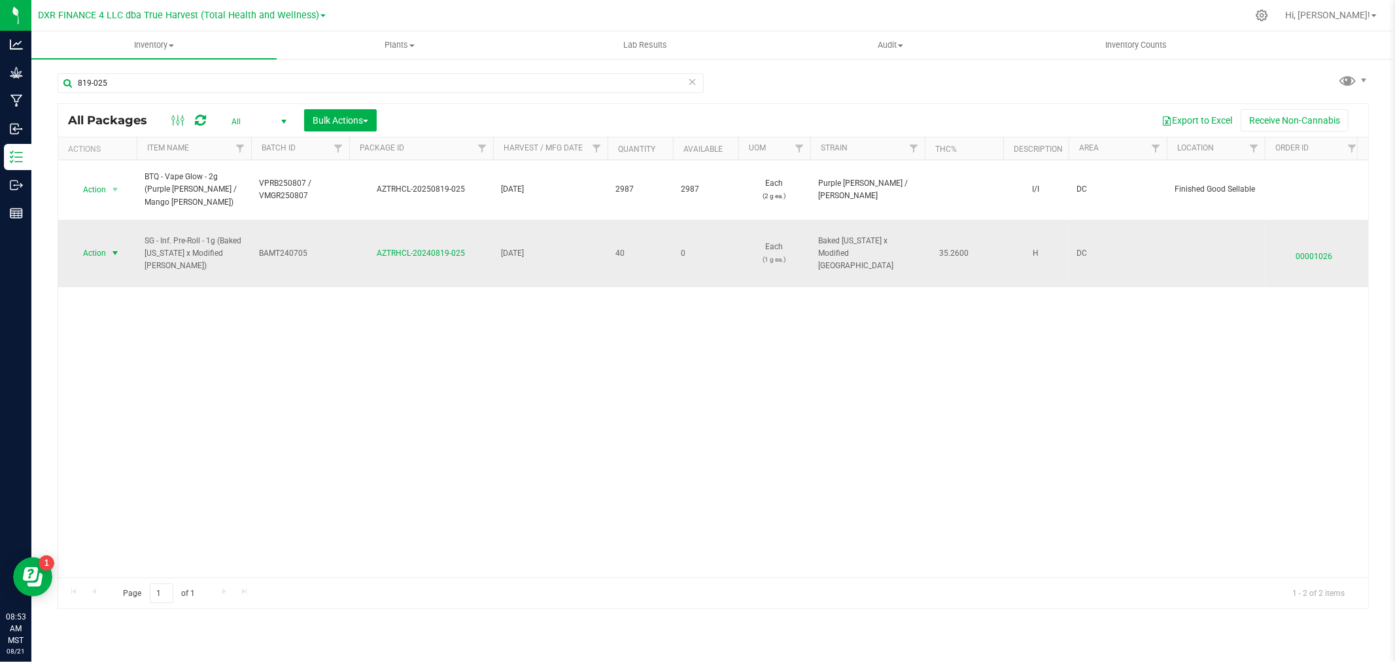
click at [107, 251] on span "select" at bounding box center [115, 253] width 16 height 18
click at [106, 333] on li "Package audit log" at bounding box center [114, 334] width 84 height 20
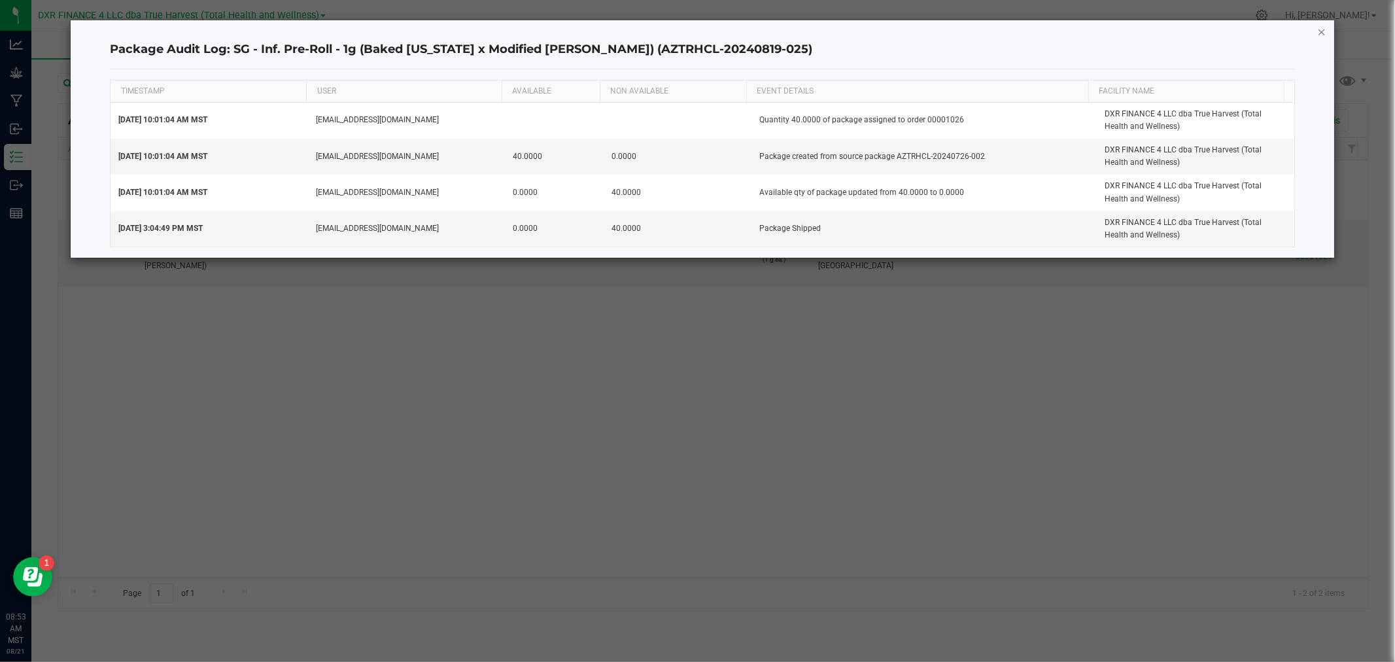
click at [1321, 35] on icon "button" at bounding box center [1321, 32] width 9 height 16
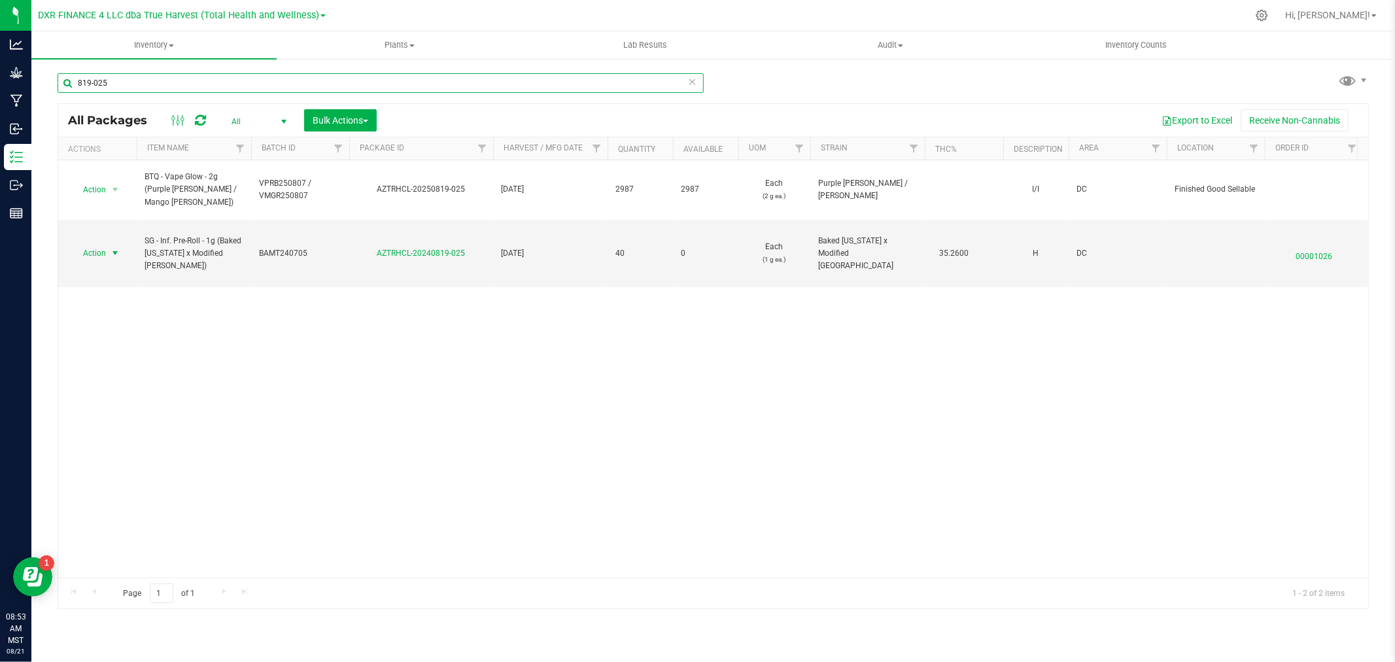
click at [144, 92] on input "819-025" at bounding box center [381, 83] width 646 height 20
type input "819-026"
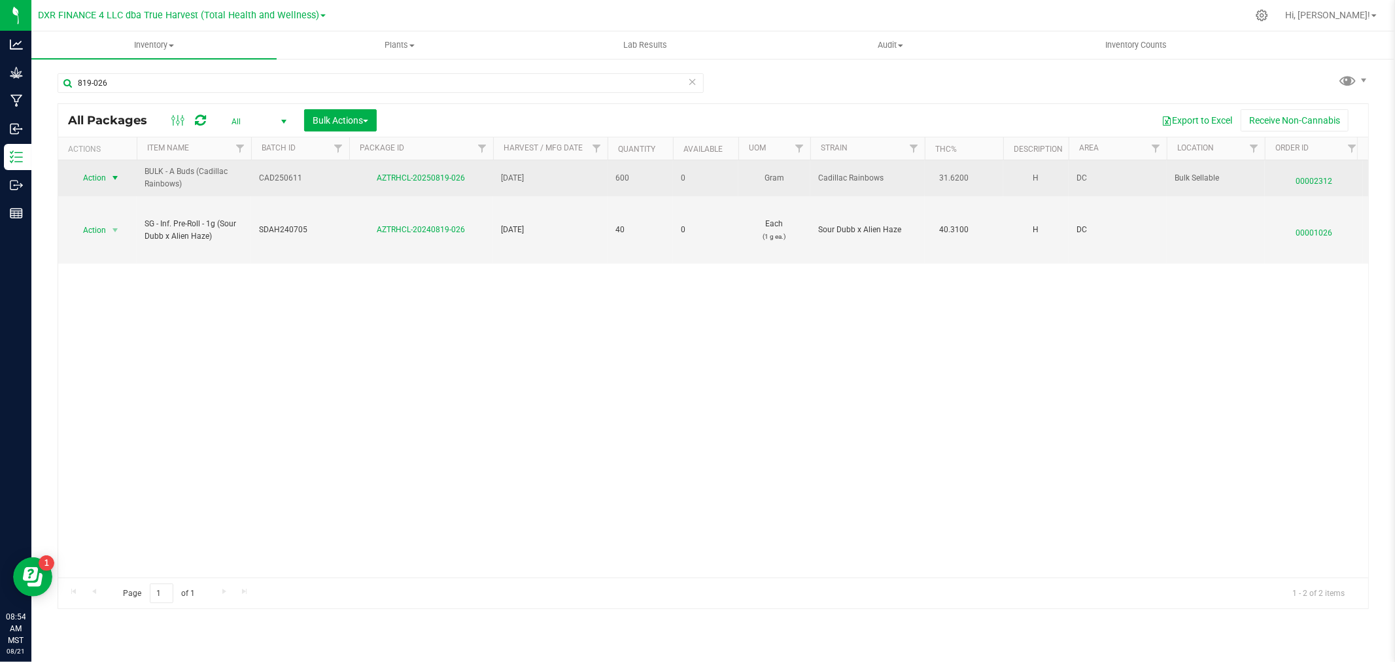
click at [98, 172] on span "Action" at bounding box center [88, 178] width 35 height 18
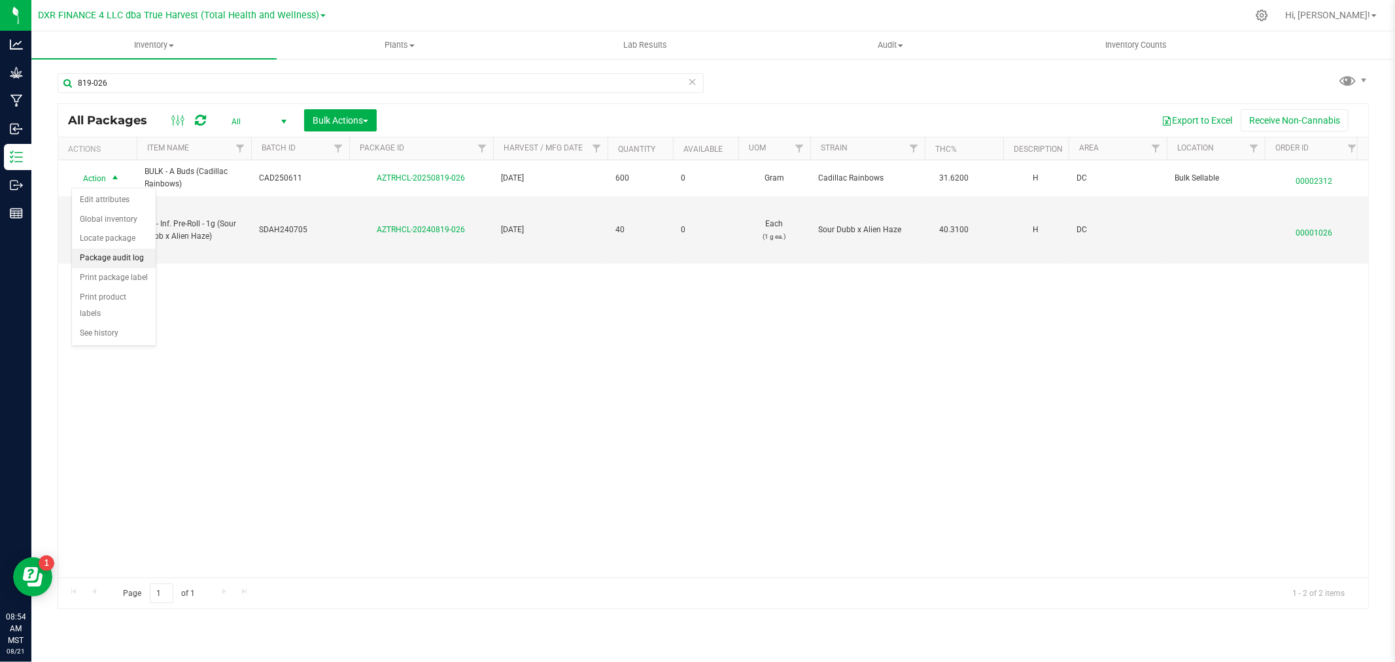
click at [120, 263] on li "Package audit log" at bounding box center [114, 258] width 84 height 20
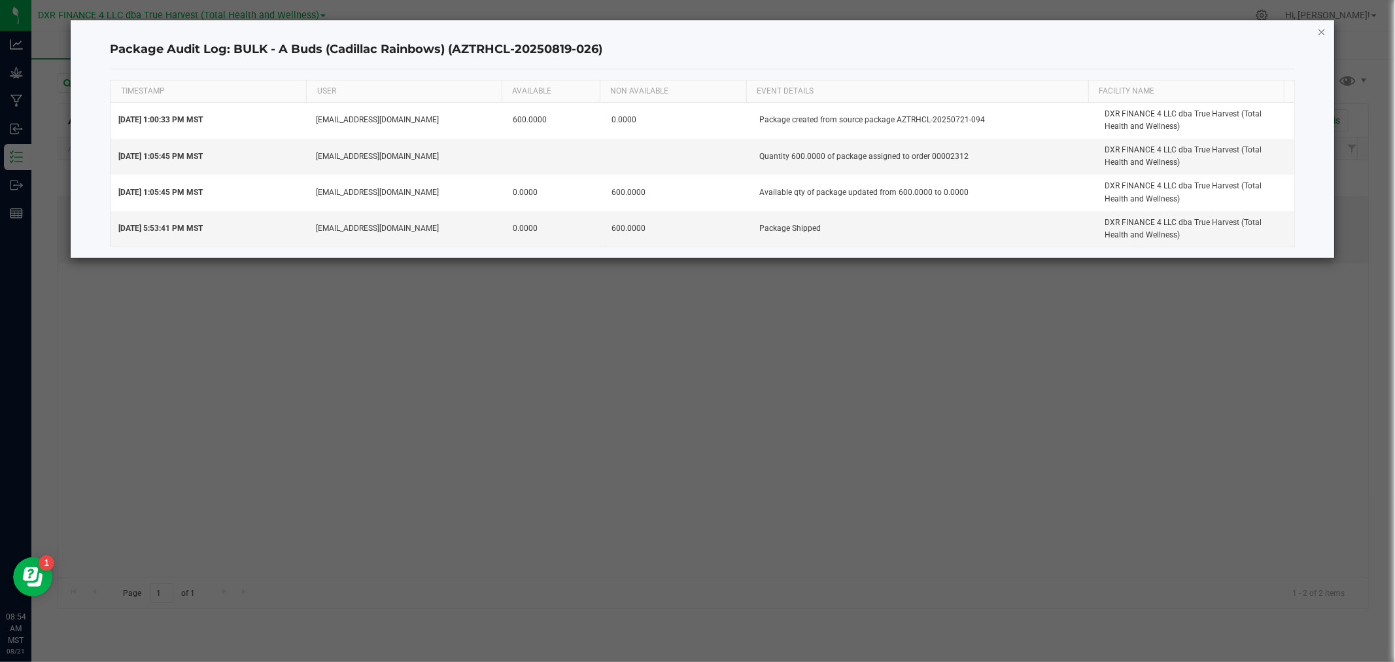
click at [1317, 33] on icon "button" at bounding box center [1321, 32] width 9 height 16
